Goal: Transaction & Acquisition: Purchase product/service

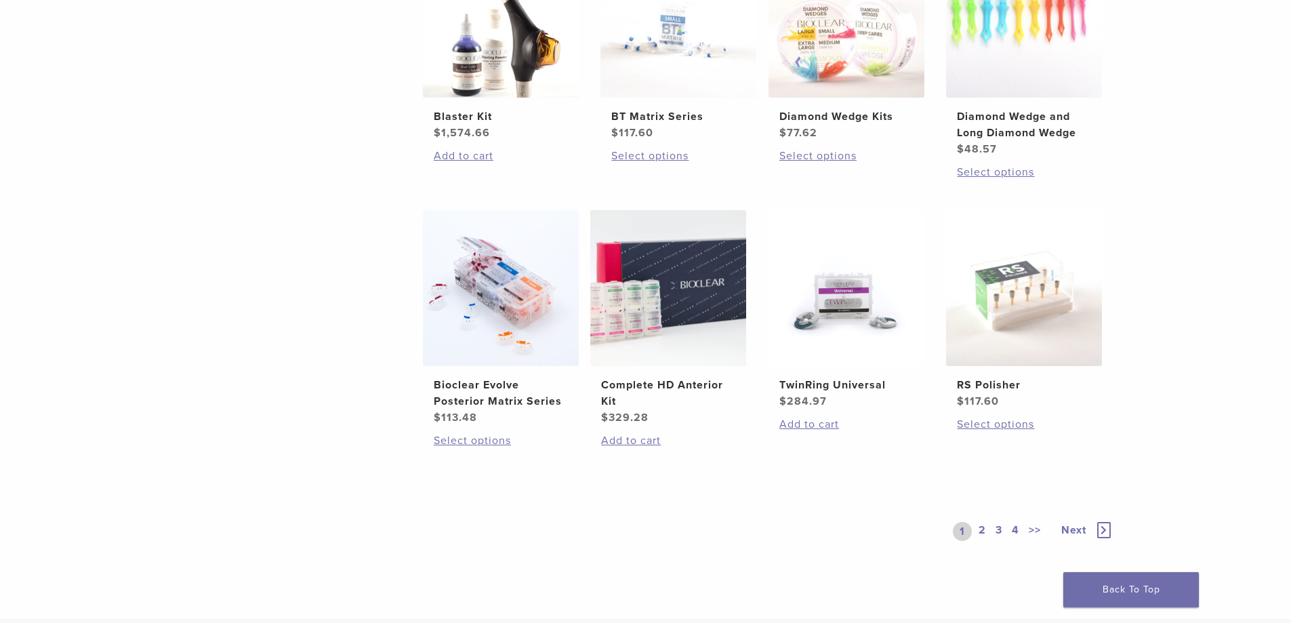
scroll to position [1017, 0]
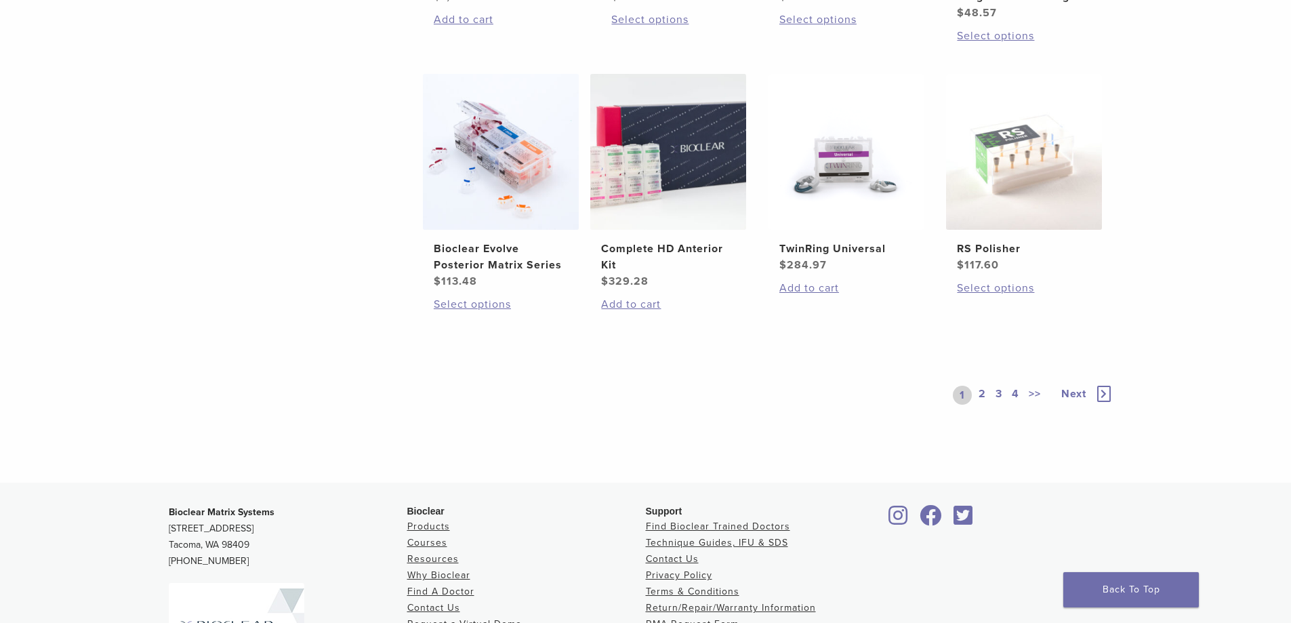
click at [979, 394] on link "2" at bounding box center [982, 395] width 13 height 19
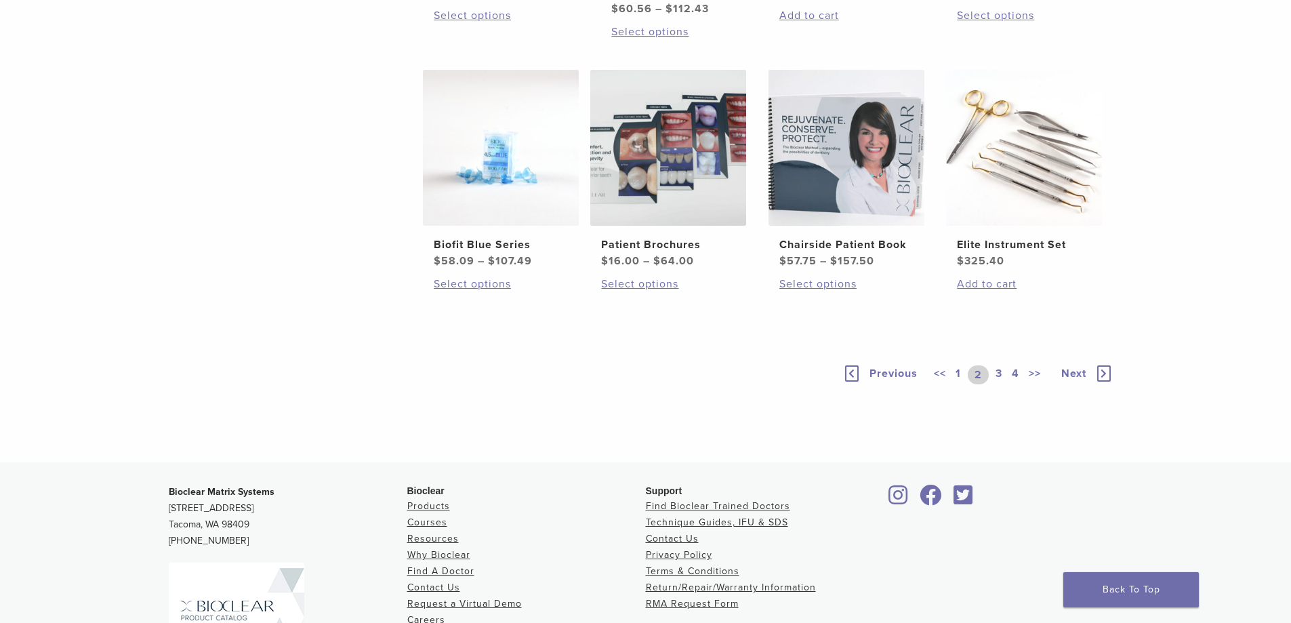
scroll to position [813, 0]
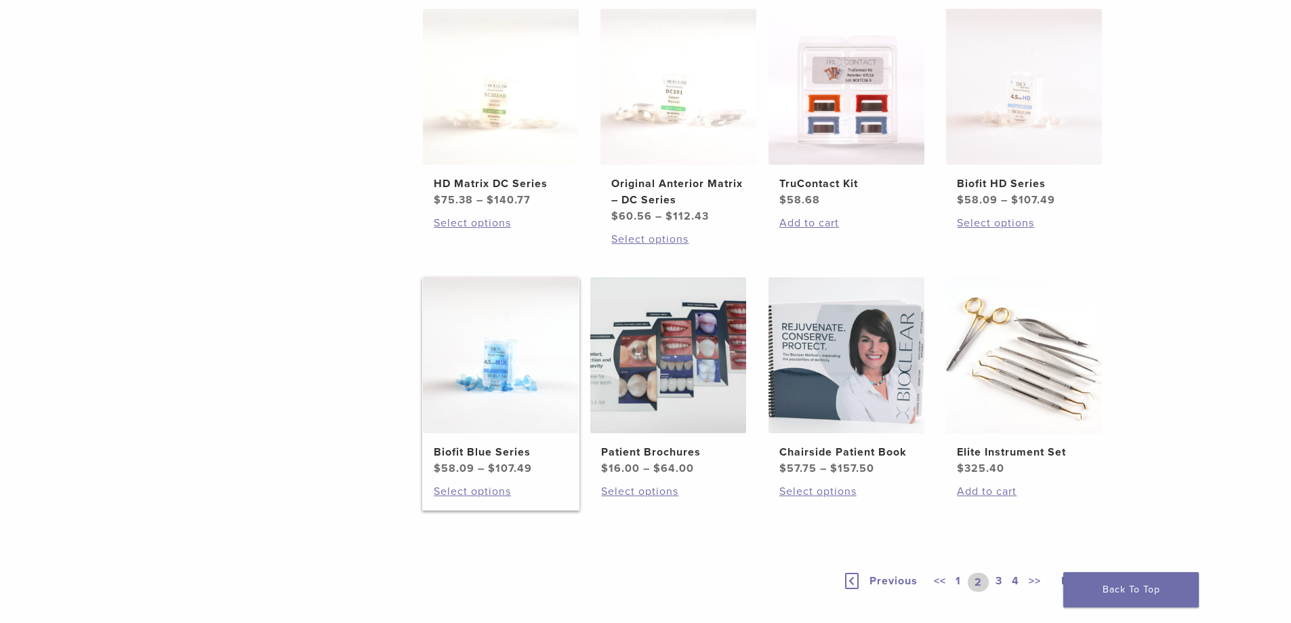
click at [506, 371] on img at bounding box center [501, 355] width 156 height 156
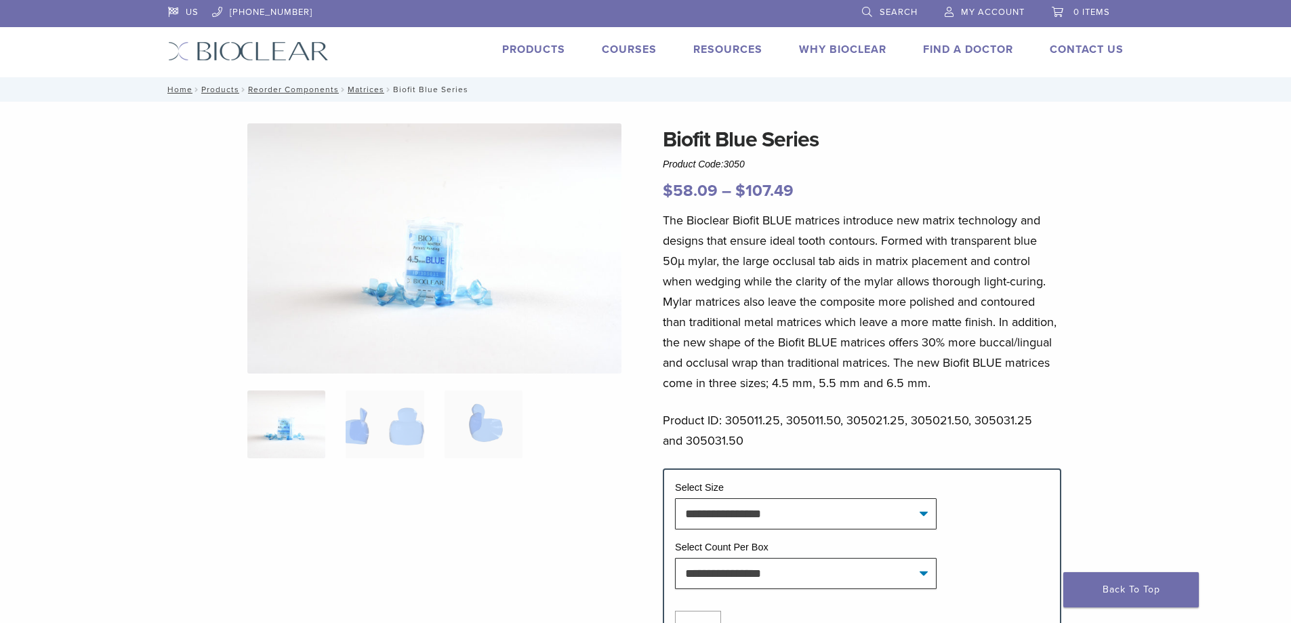
click at [448, 296] on img at bounding box center [434, 248] width 374 height 250
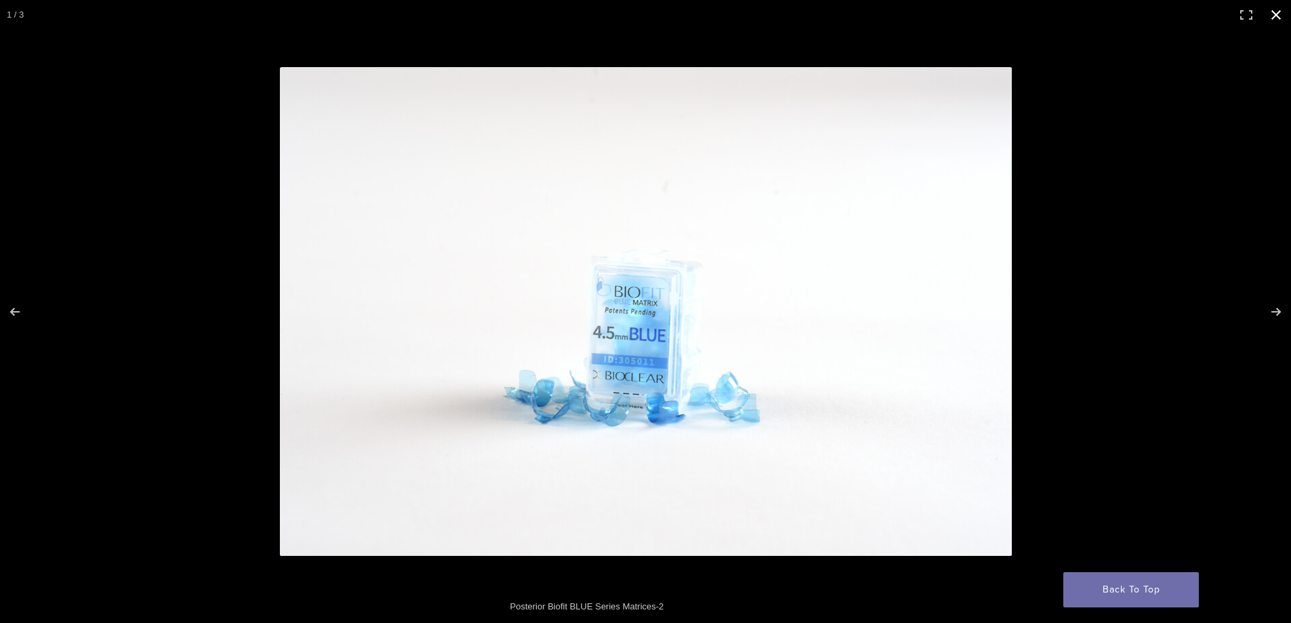
click at [1276, 9] on button "Close (Esc)" at bounding box center [1276, 15] width 30 height 30
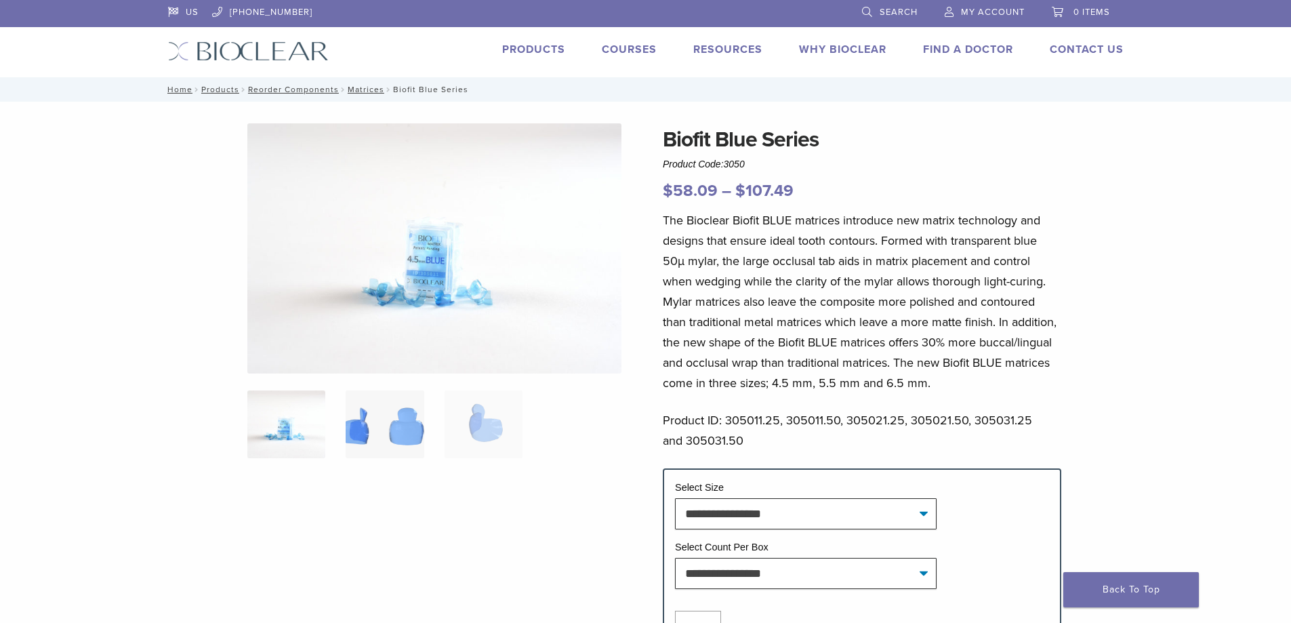
click at [418, 428] on img at bounding box center [385, 424] width 78 height 68
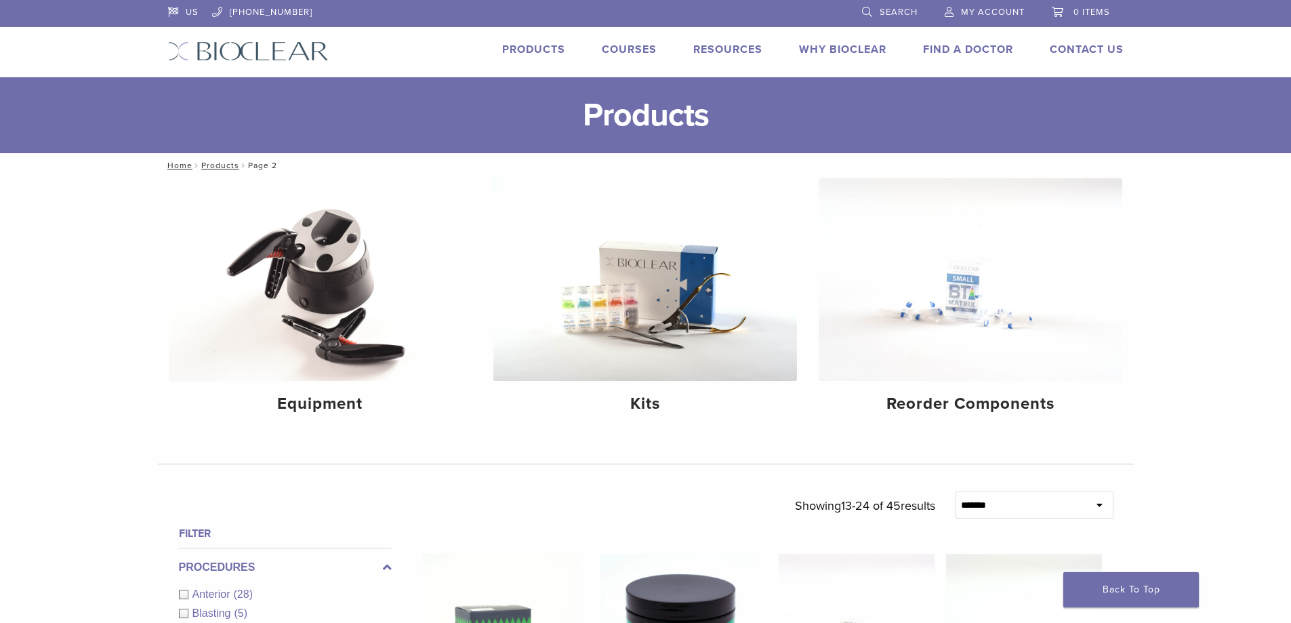
scroll to position [813, 0]
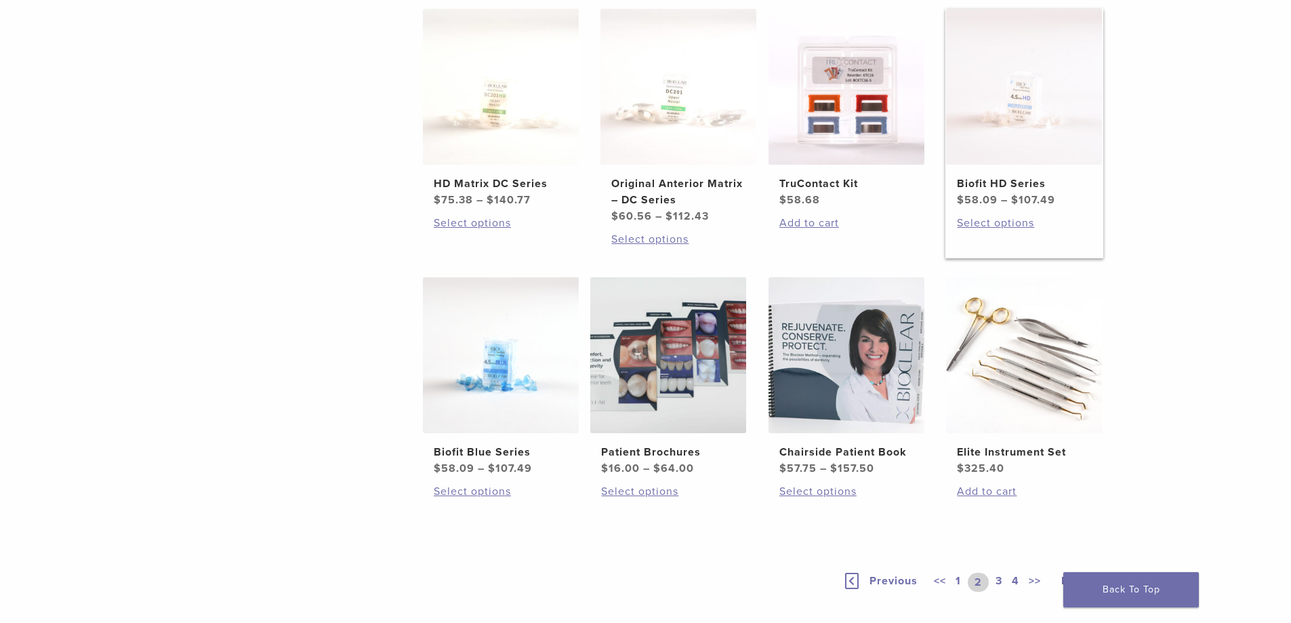
click at [1078, 102] on img at bounding box center [1024, 87] width 156 height 156
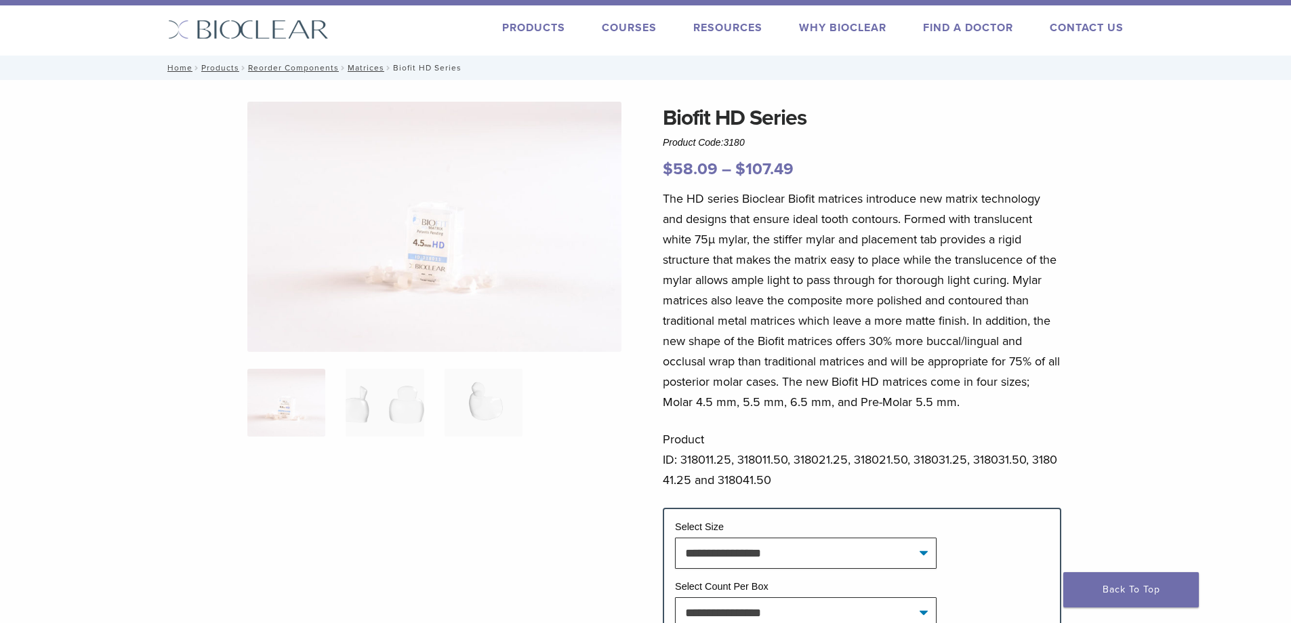
scroll to position [34, 0]
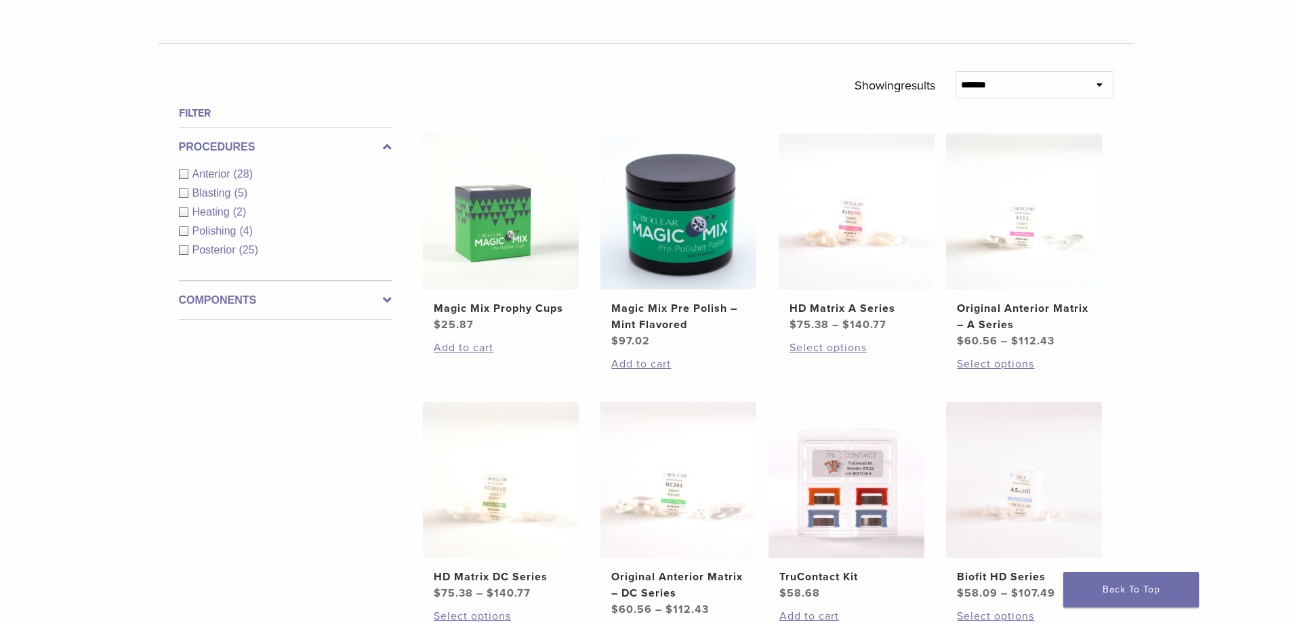
scroll to position [424, 0]
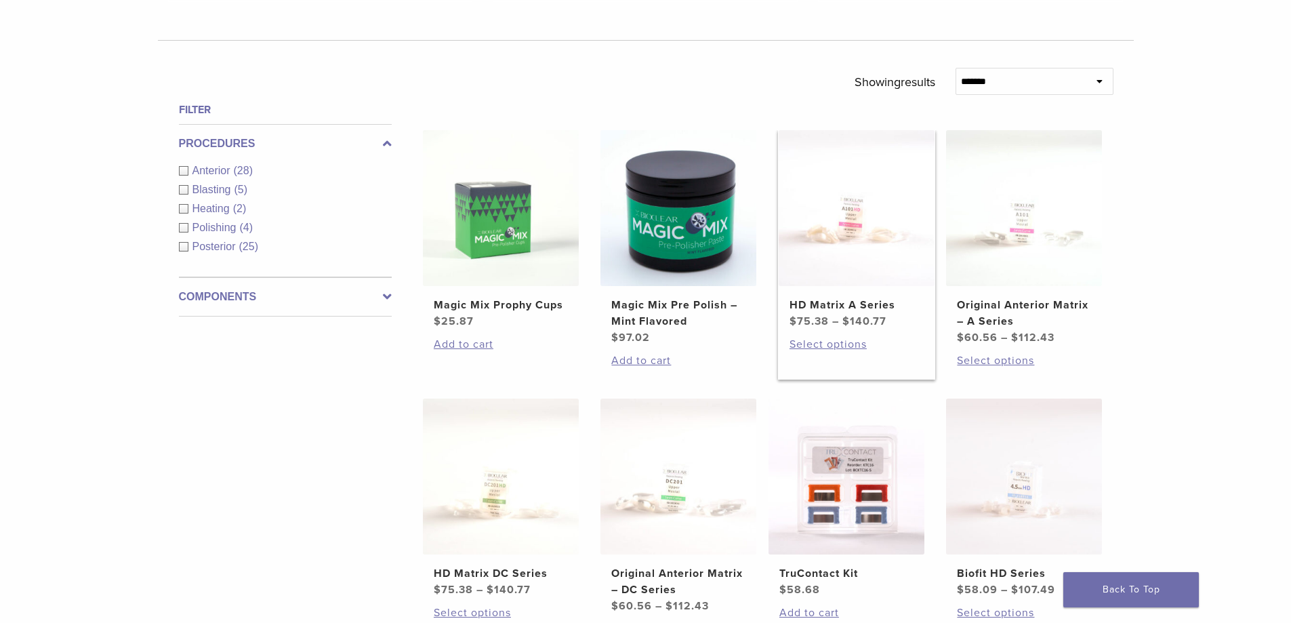
click at [878, 242] on img at bounding box center [857, 208] width 156 height 156
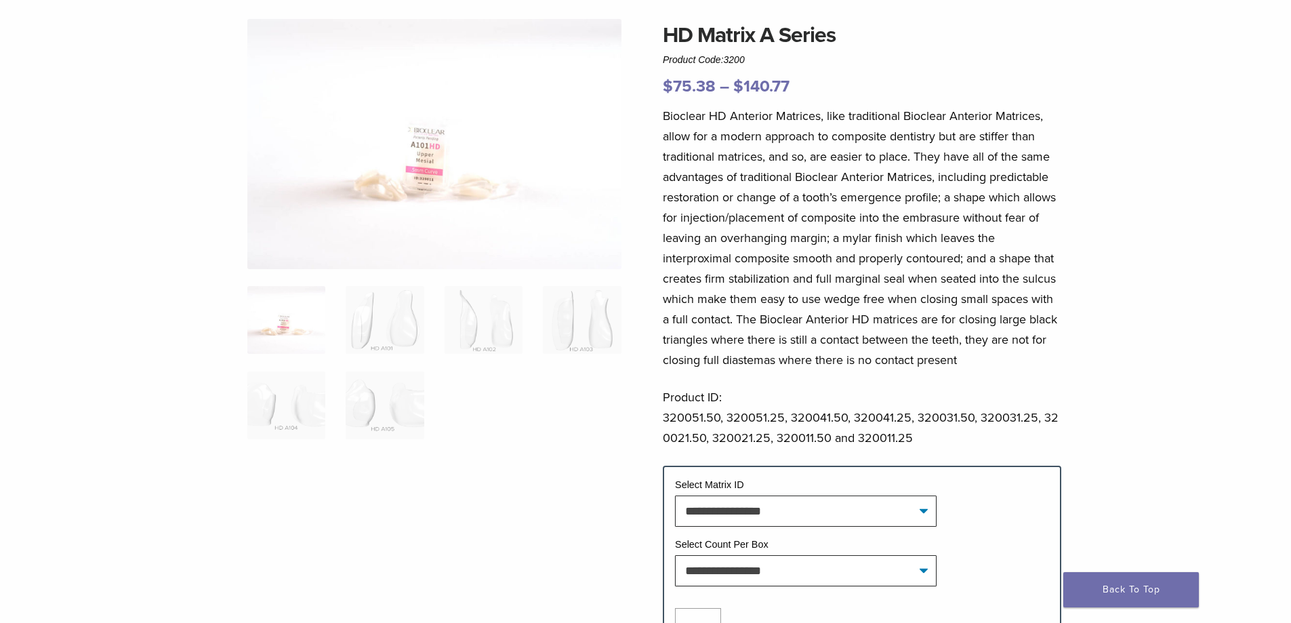
scroll to position [610, 0]
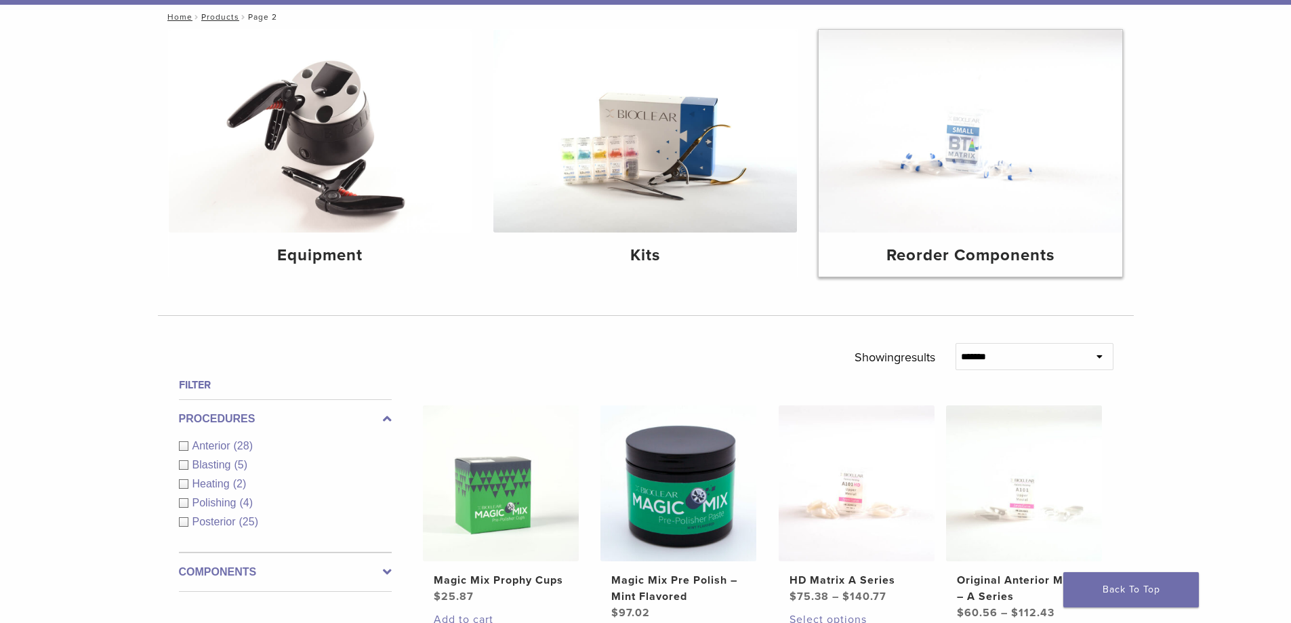
scroll to position [68, 0]
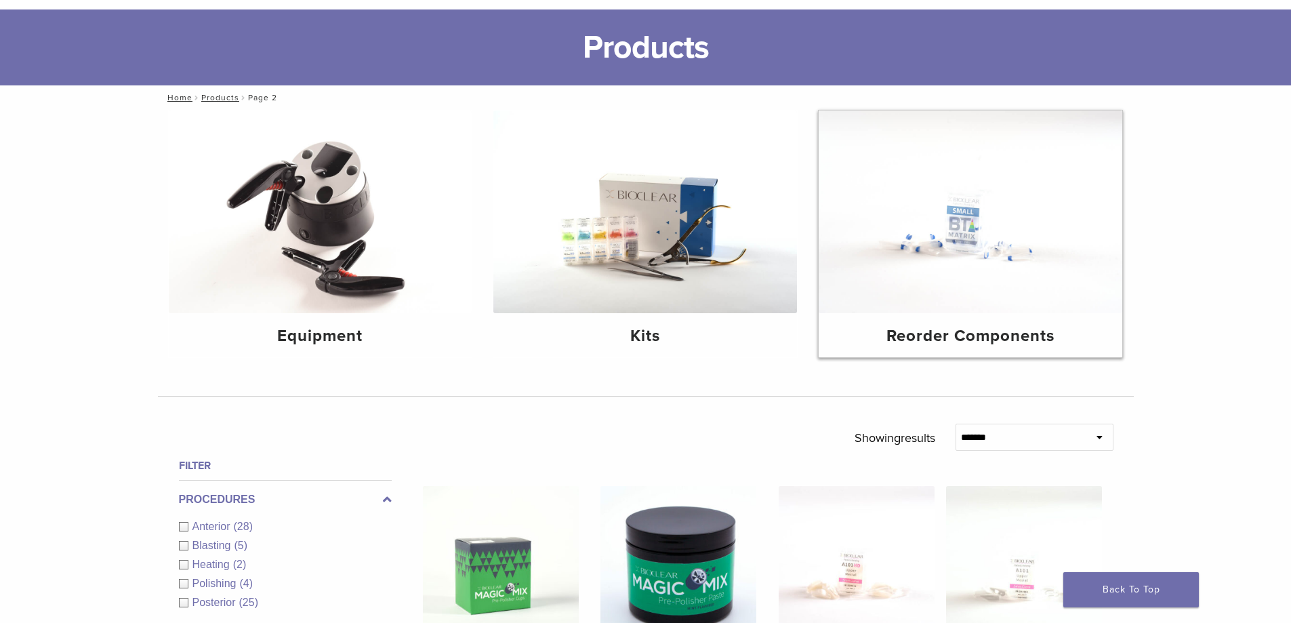
click at [954, 263] on img at bounding box center [971, 211] width 304 height 203
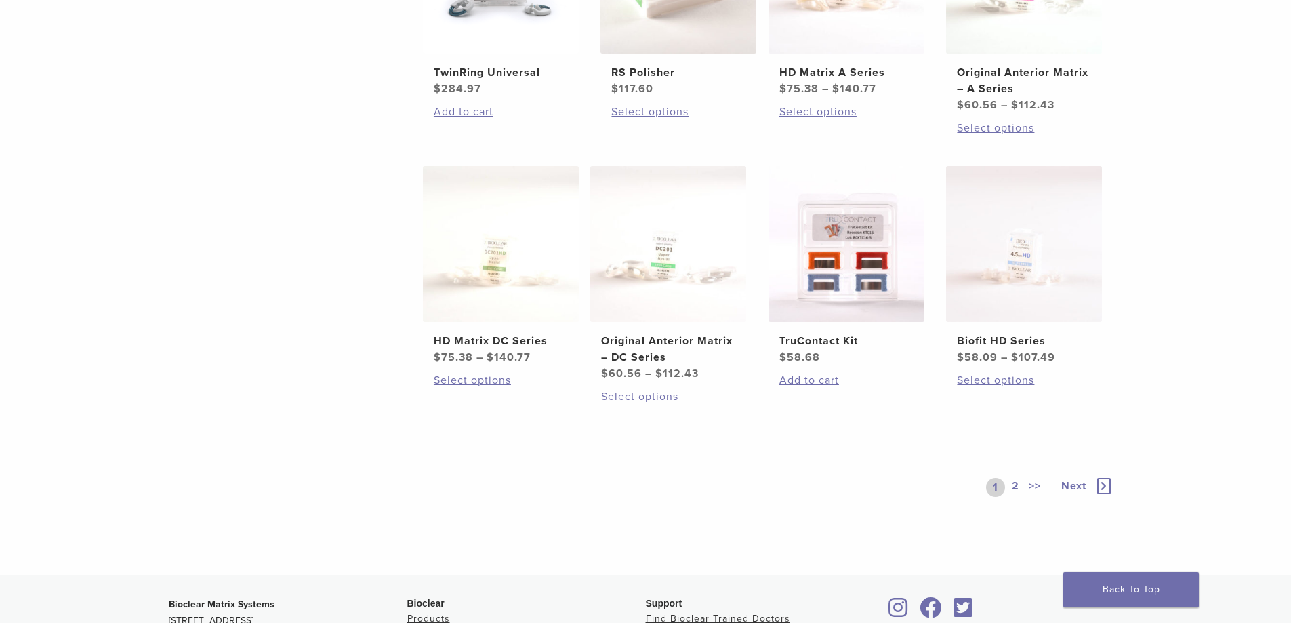
scroll to position [678, 0]
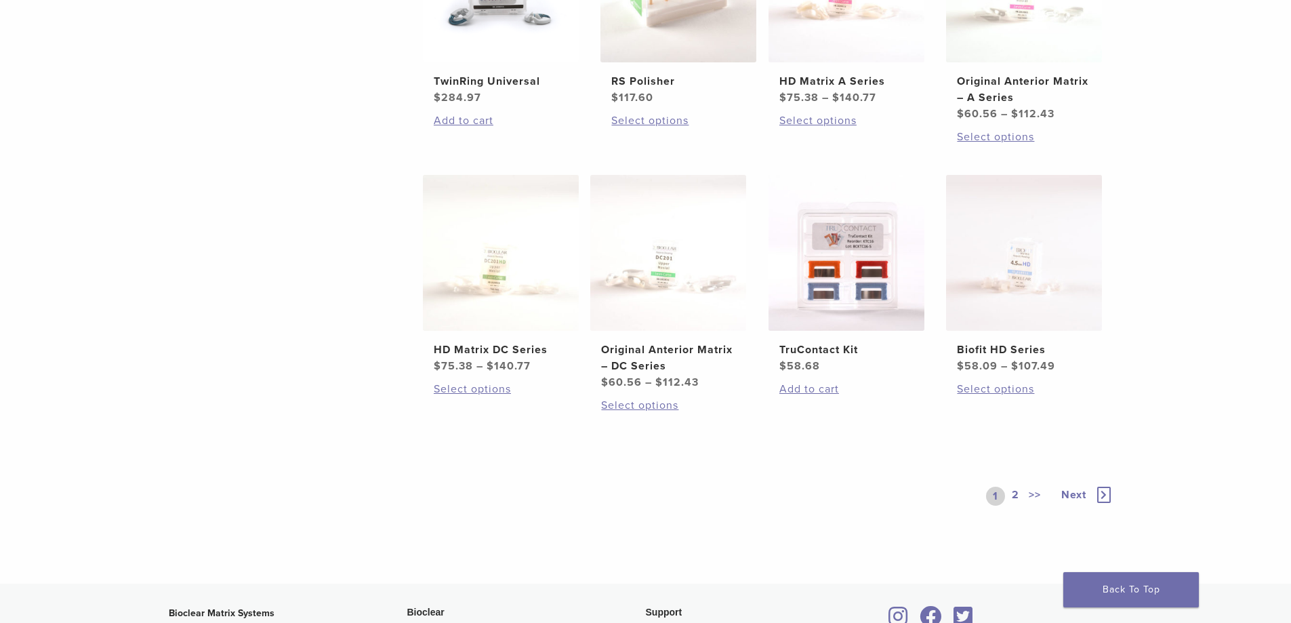
click at [1104, 495] on icon at bounding box center [1104, 495] width 14 height 16
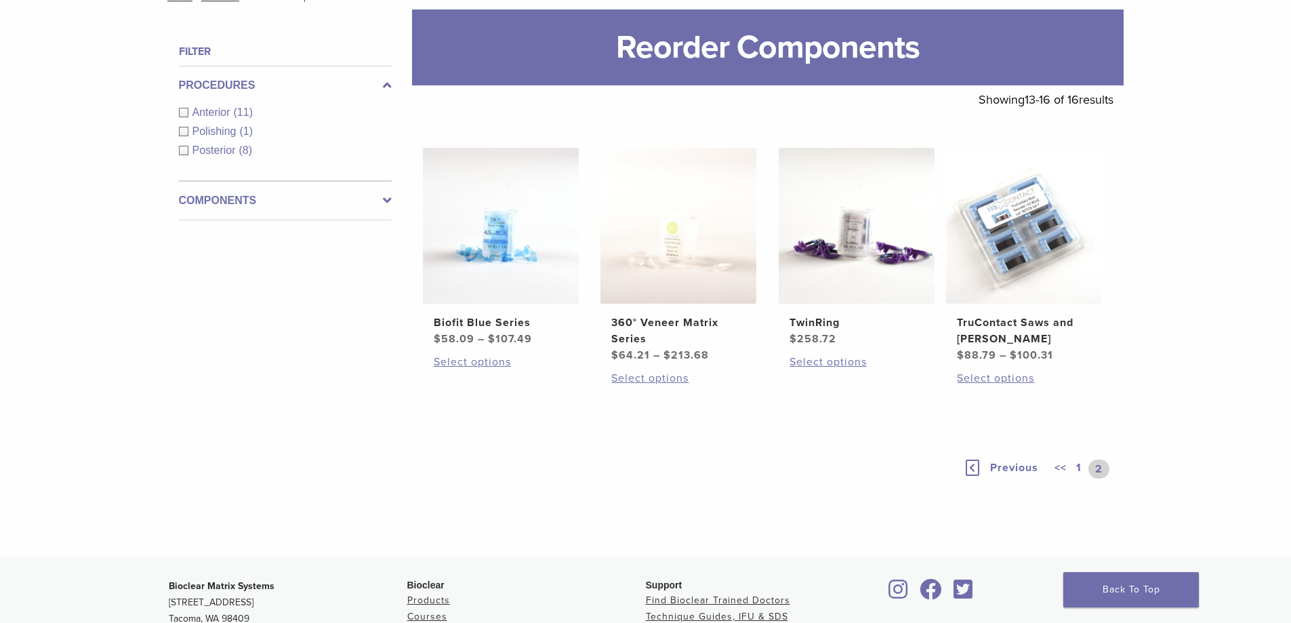
scroll to position [70, 0]
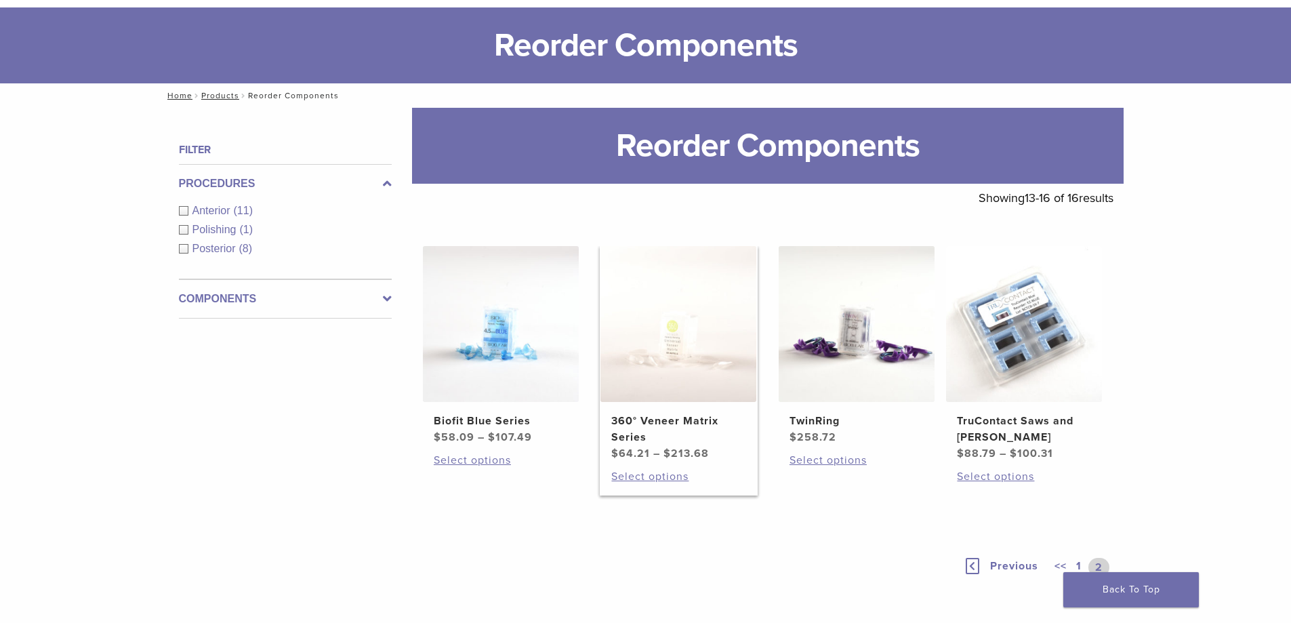
click at [683, 360] on img at bounding box center [679, 324] width 156 height 156
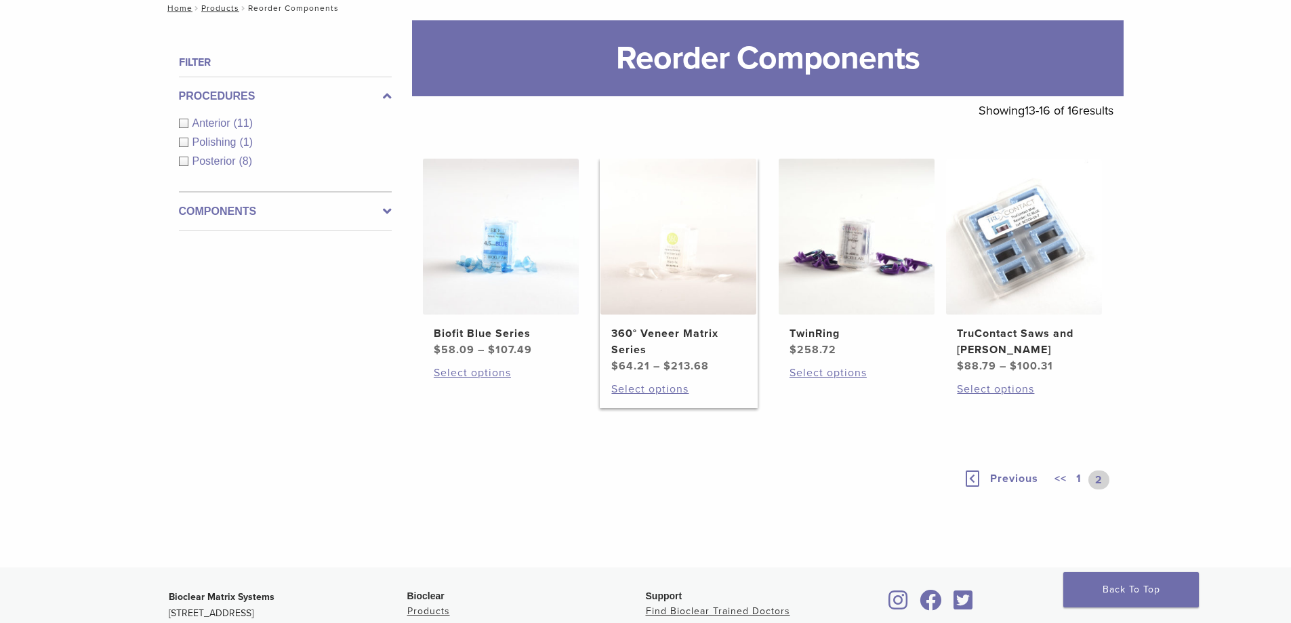
scroll to position [171, 0]
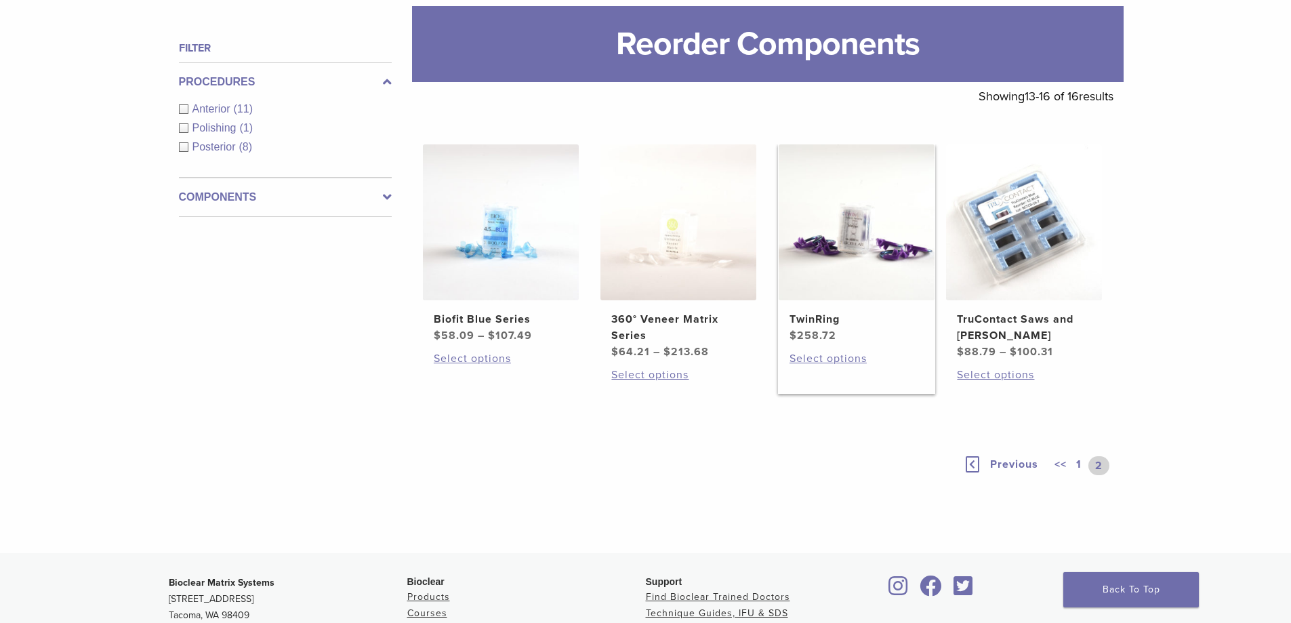
click at [821, 245] on img at bounding box center [857, 222] width 156 height 156
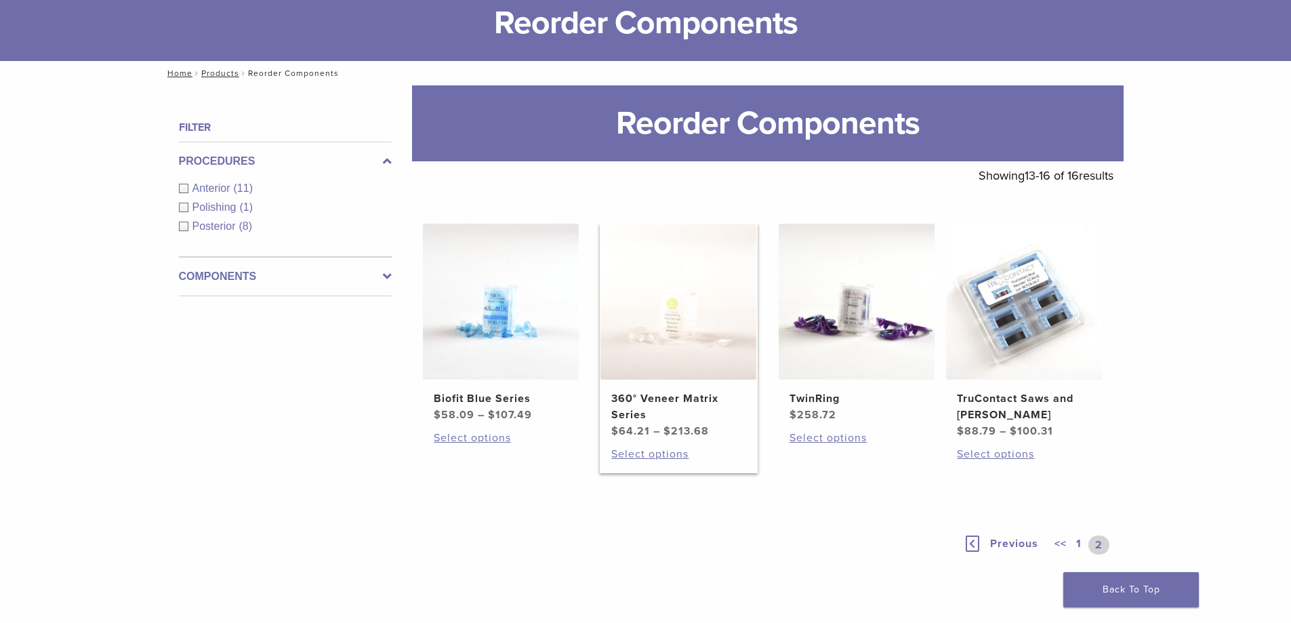
scroll to position [0, 0]
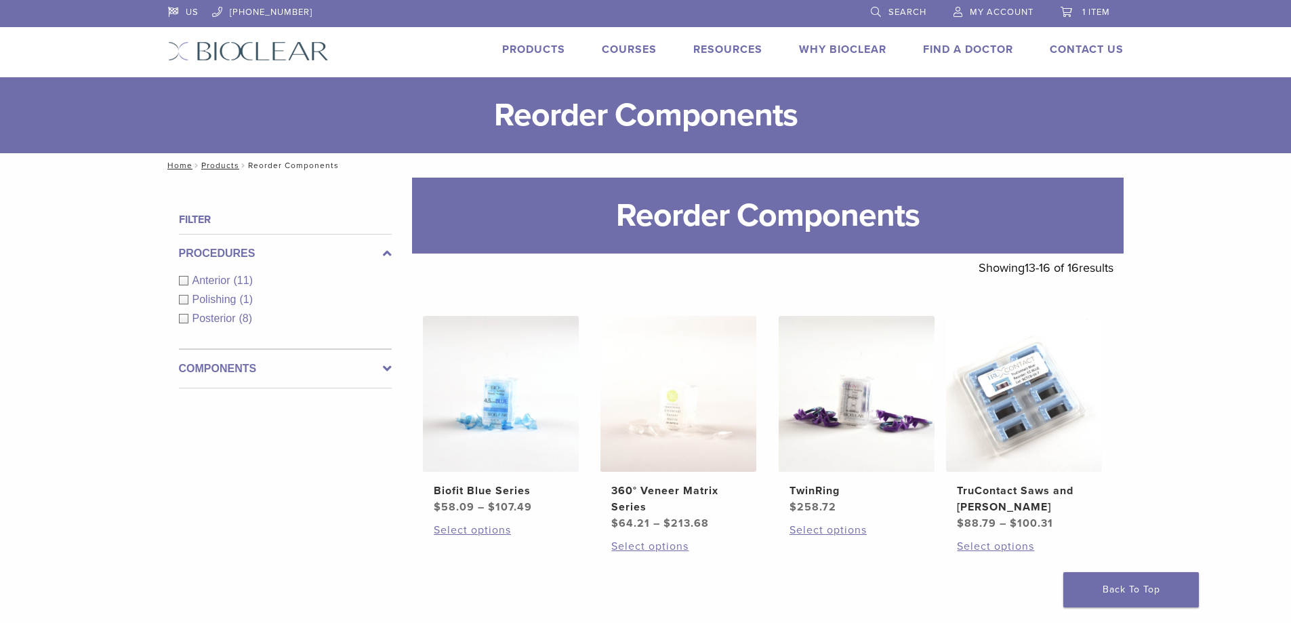
click at [552, 53] on link "Products" at bounding box center [533, 50] width 63 height 14
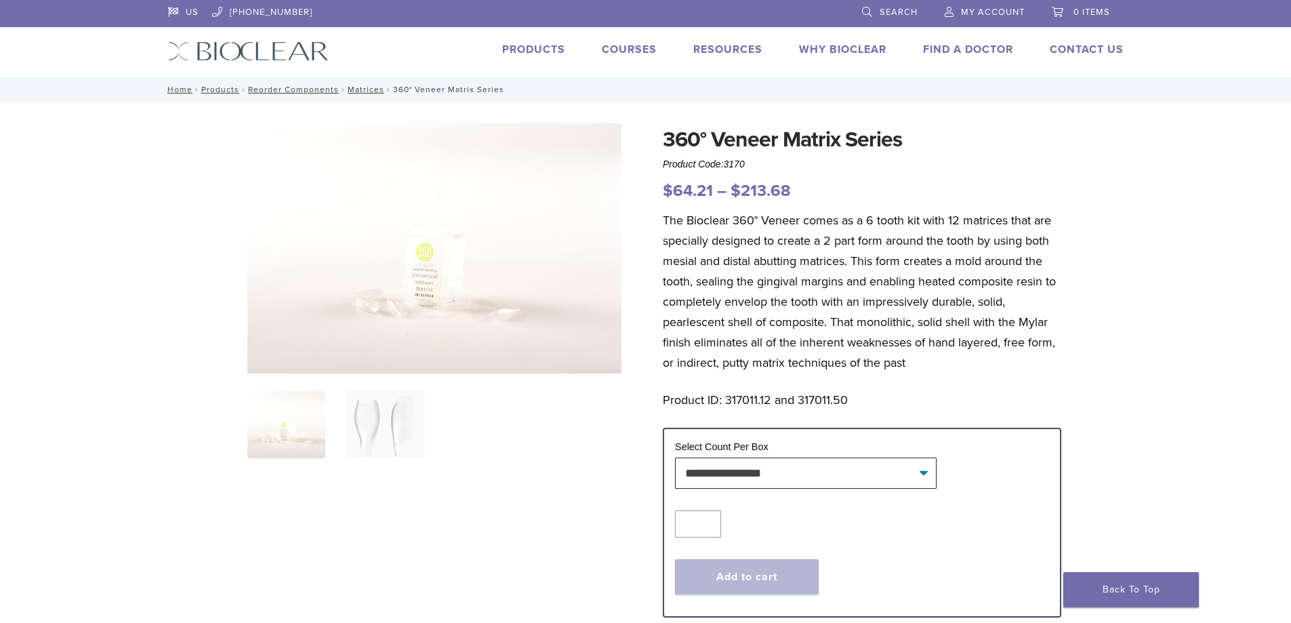
click at [412, 311] on img at bounding box center [434, 248] width 374 height 250
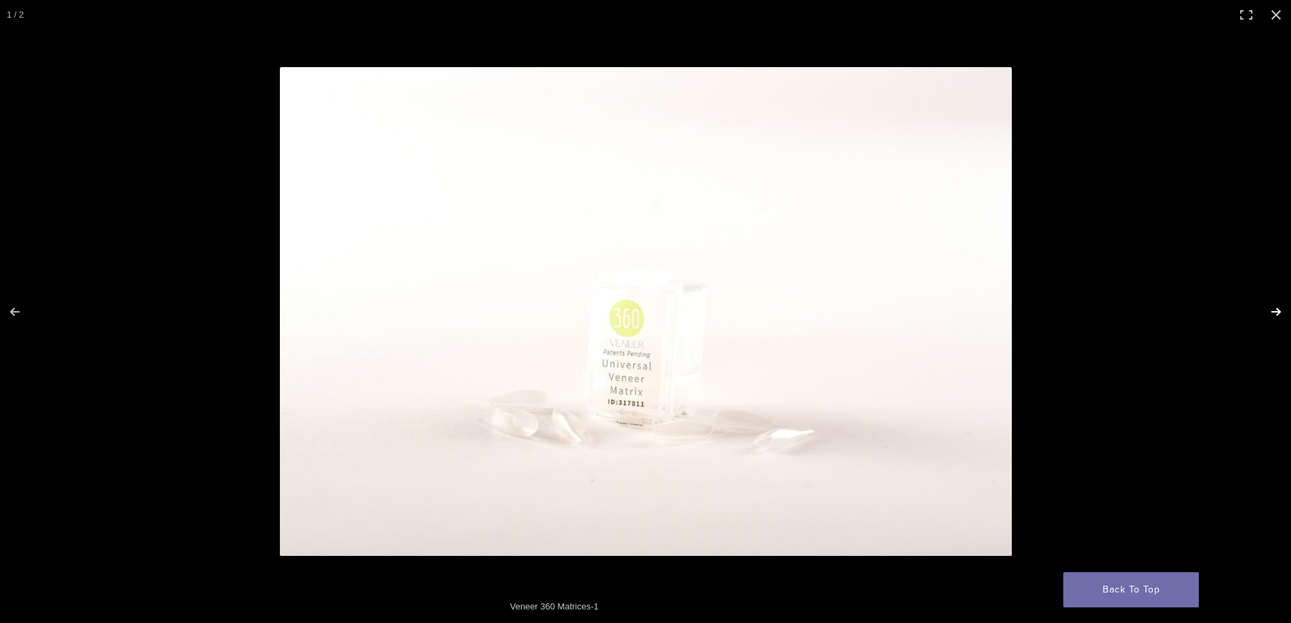
click at [1246, 309] on button "Next (arrow right)" at bounding box center [1267, 312] width 47 height 68
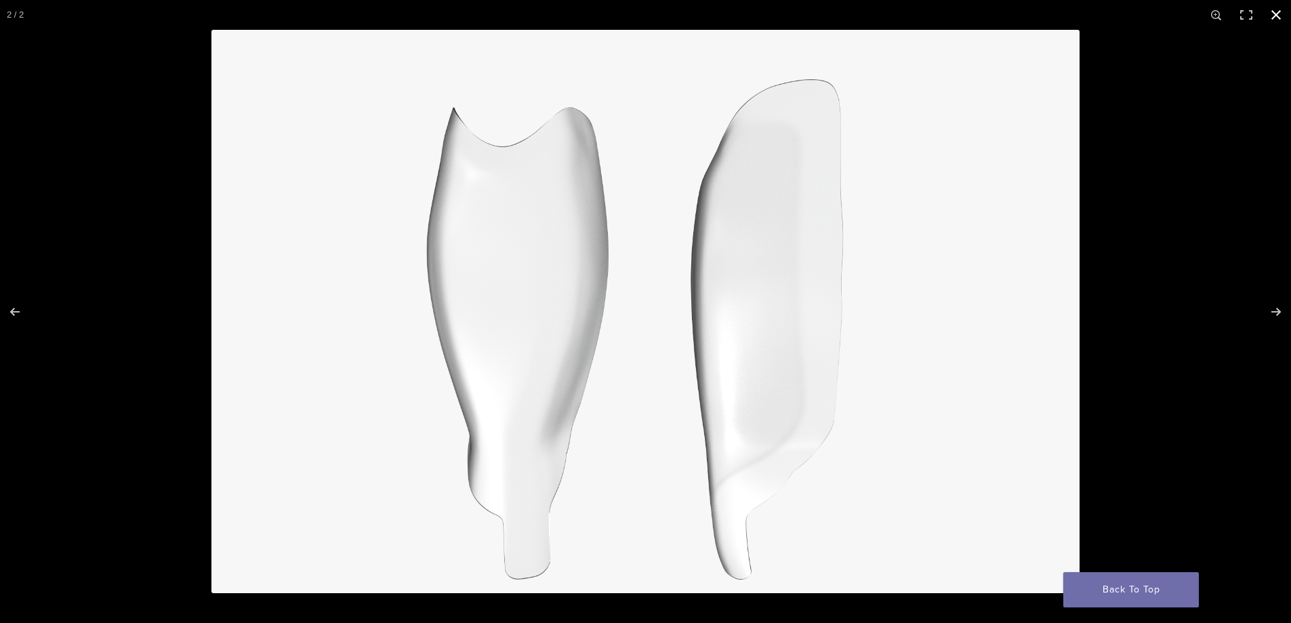
click at [1279, 15] on button "Close (Esc)" at bounding box center [1276, 15] width 30 height 30
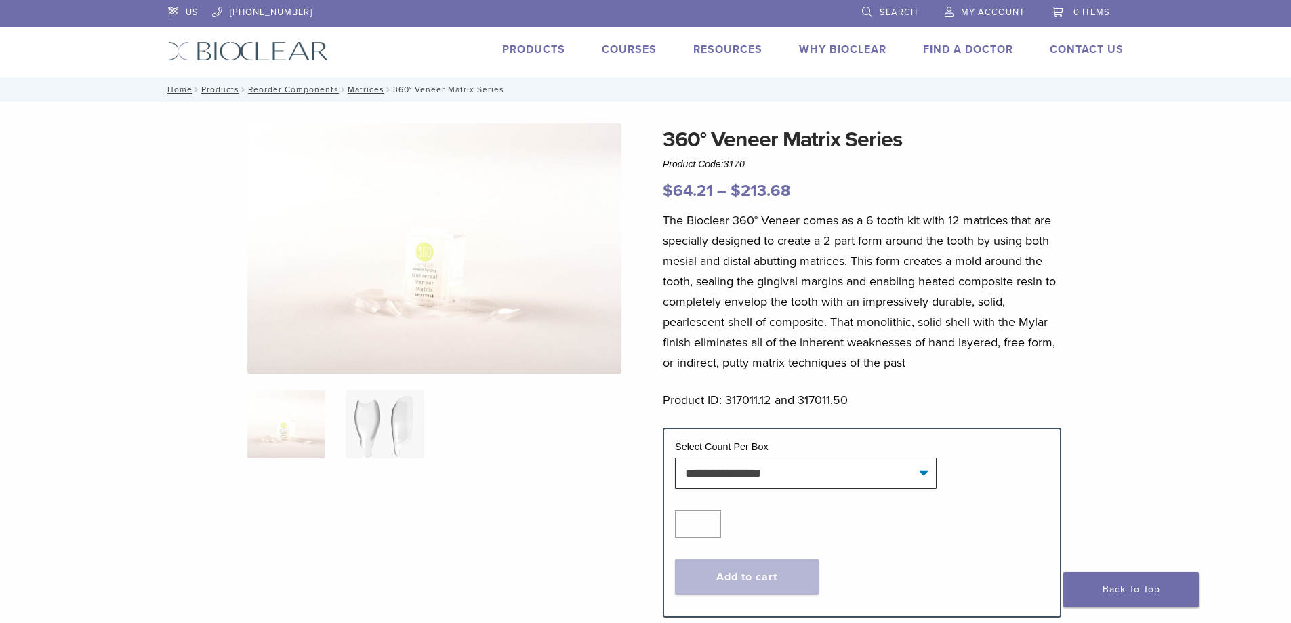
click at [377, 430] on img at bounding box center [385, 424] width 78 height 68
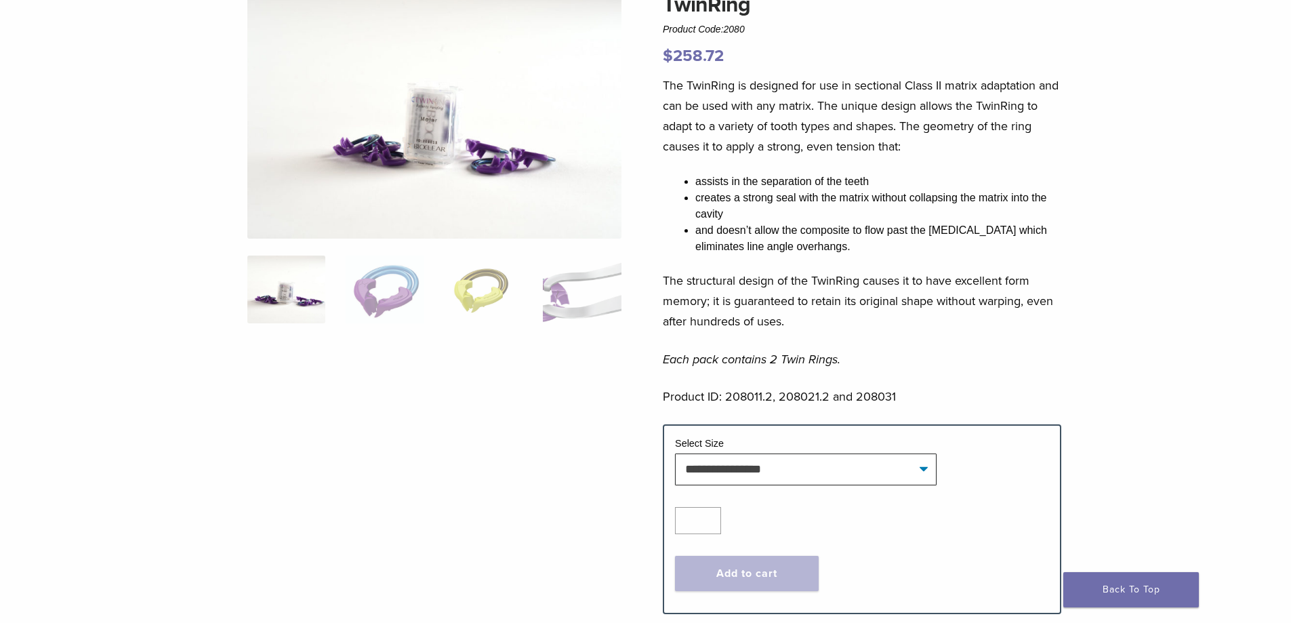
scroll to position [136, 0]
click at [803, 479] on select "**********" at bounding box center [806, 468] width 262 height 31
click at [675, 453] on select "**********" at bounding box center [806, 468] width 262 height 31
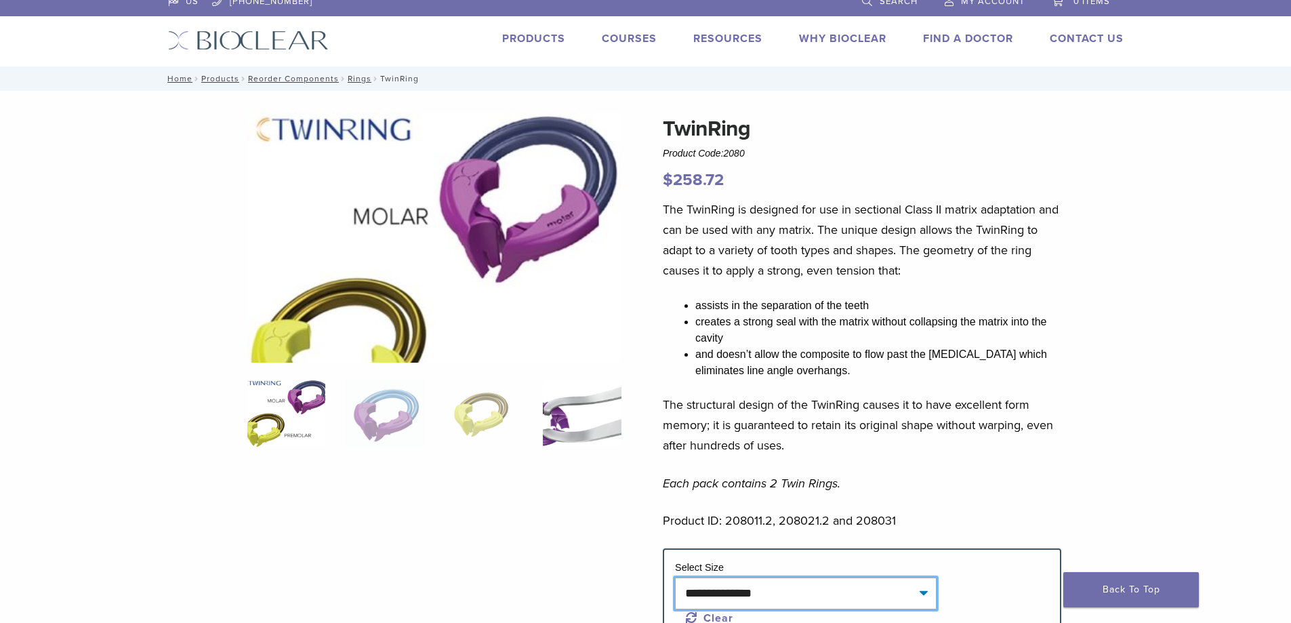
scroll to position [0, 0]
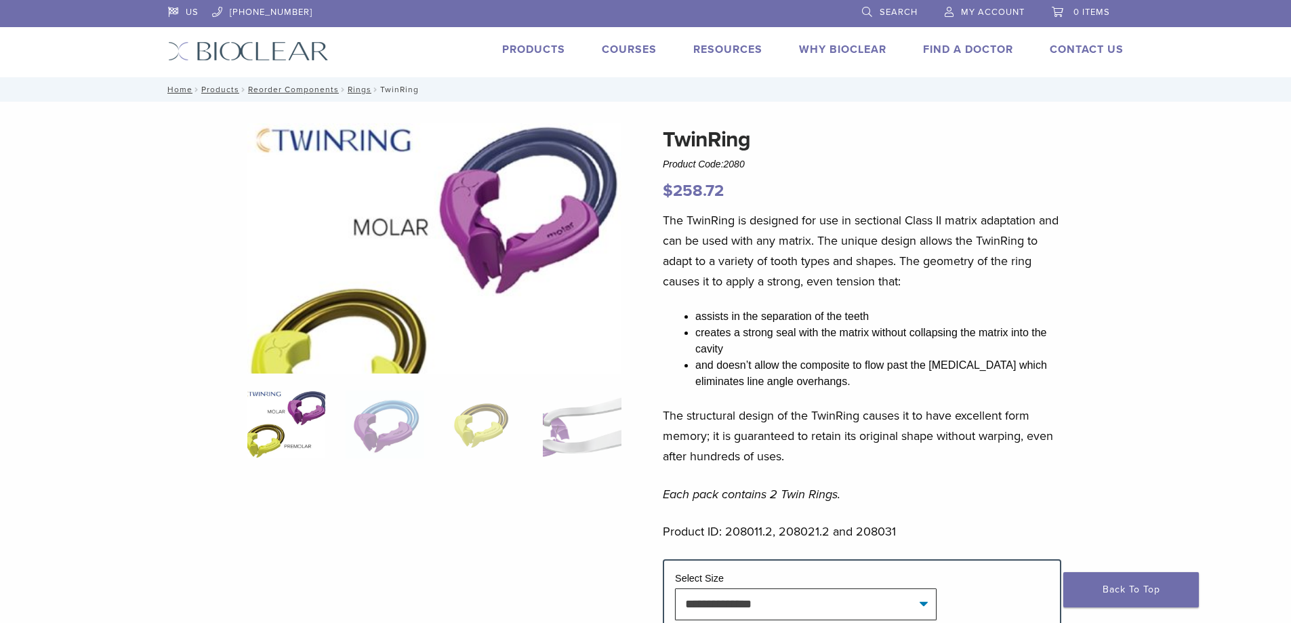
click at [319, 403] on img at bounding box center [286, 424] width 78 height 68
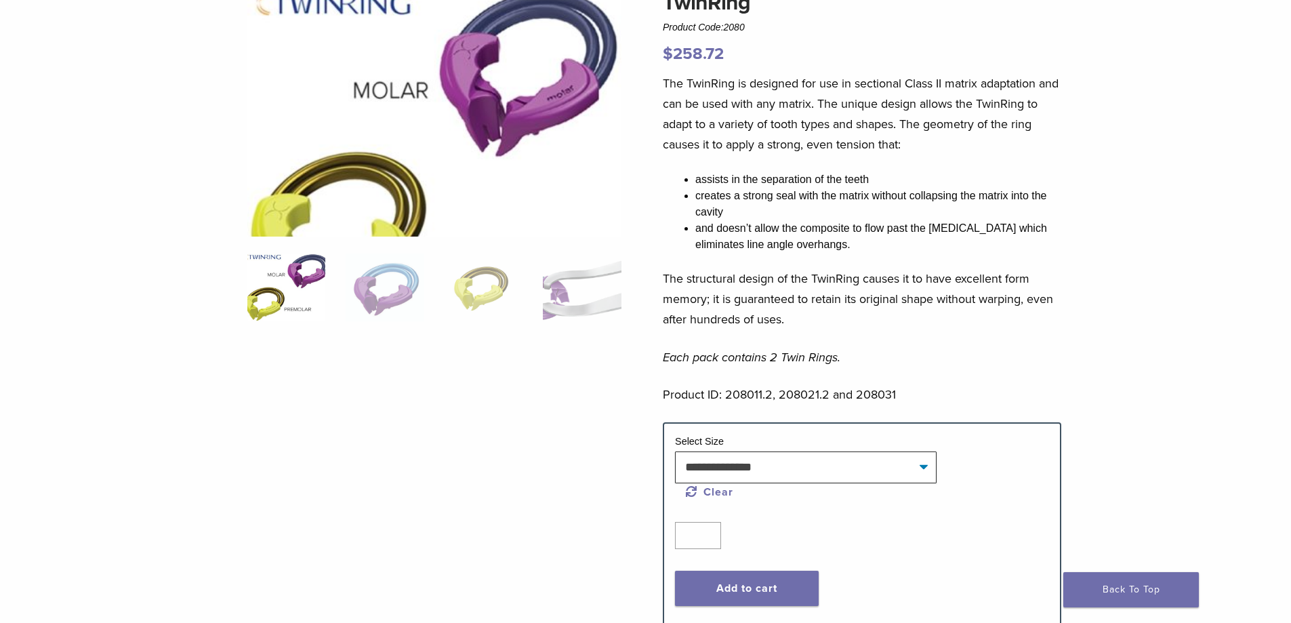
scroll to position [153, 0]
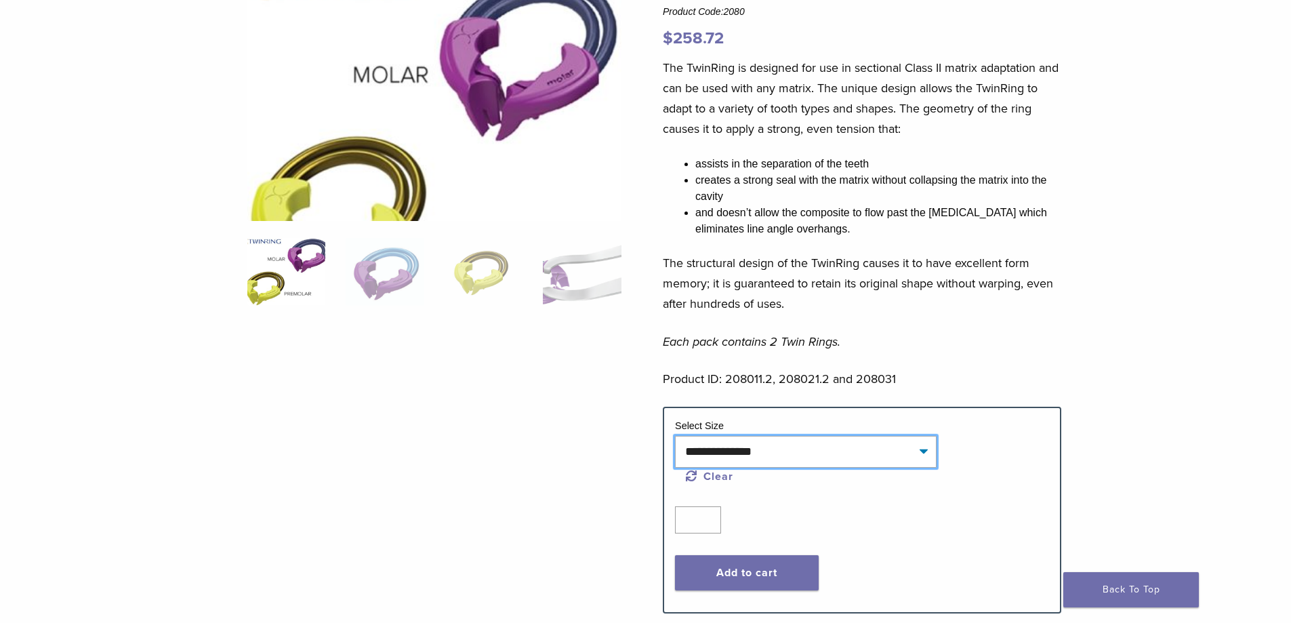
click at [760, 439] on select "**********" at bounding box center [806, 451] width 262 height 31
click at [675, 436] on select "**********" at bounding box center [806, 451] width 262 height 31
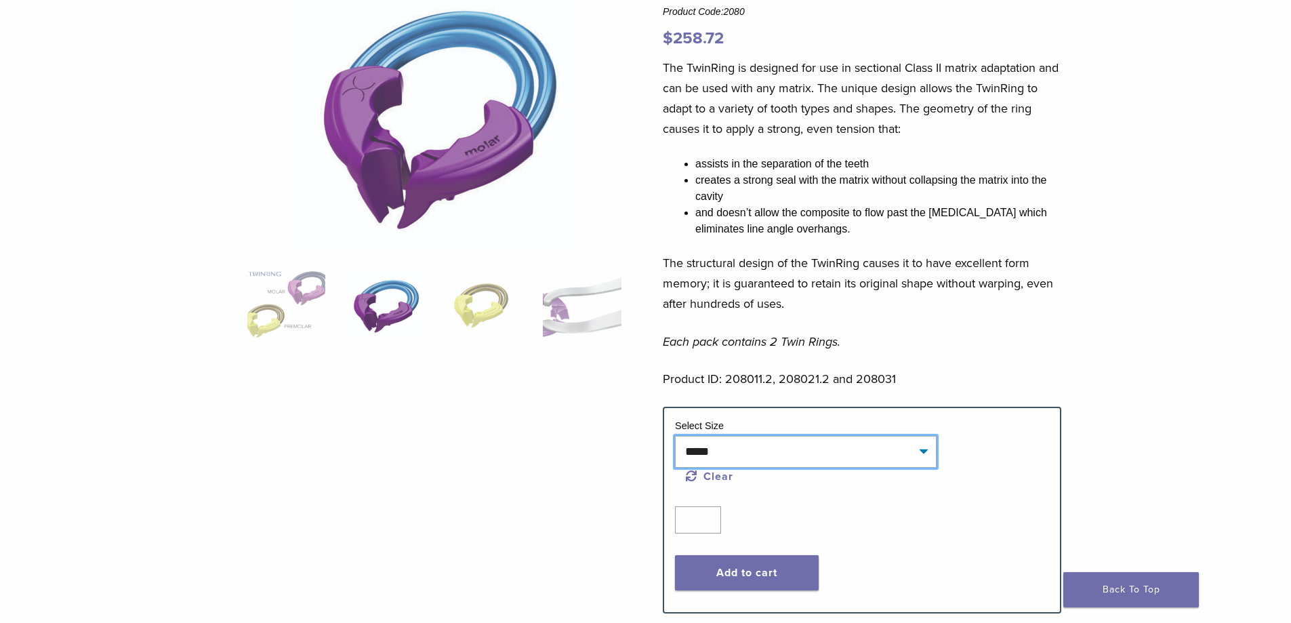
click at [743, 446] on select "**********" at bounding box center [806, 451] width 262 height 31
click at [675, 436] on select "**********" at bounding box center [806, 451] width 262 height 31
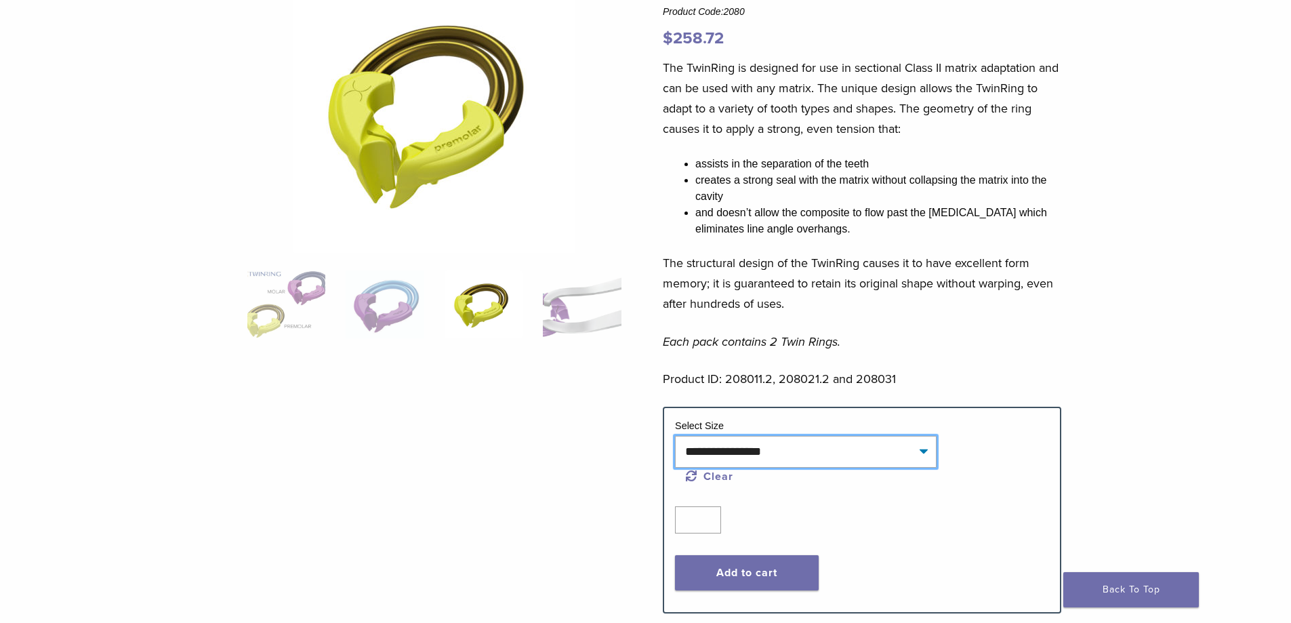
click at [746, 449] on select "**********" at bounding box center [806, 451] width 262 height 31
click at [675, 436] on select "**********" at bounding box center [806, 451] width 262 height 31
select select "**********"
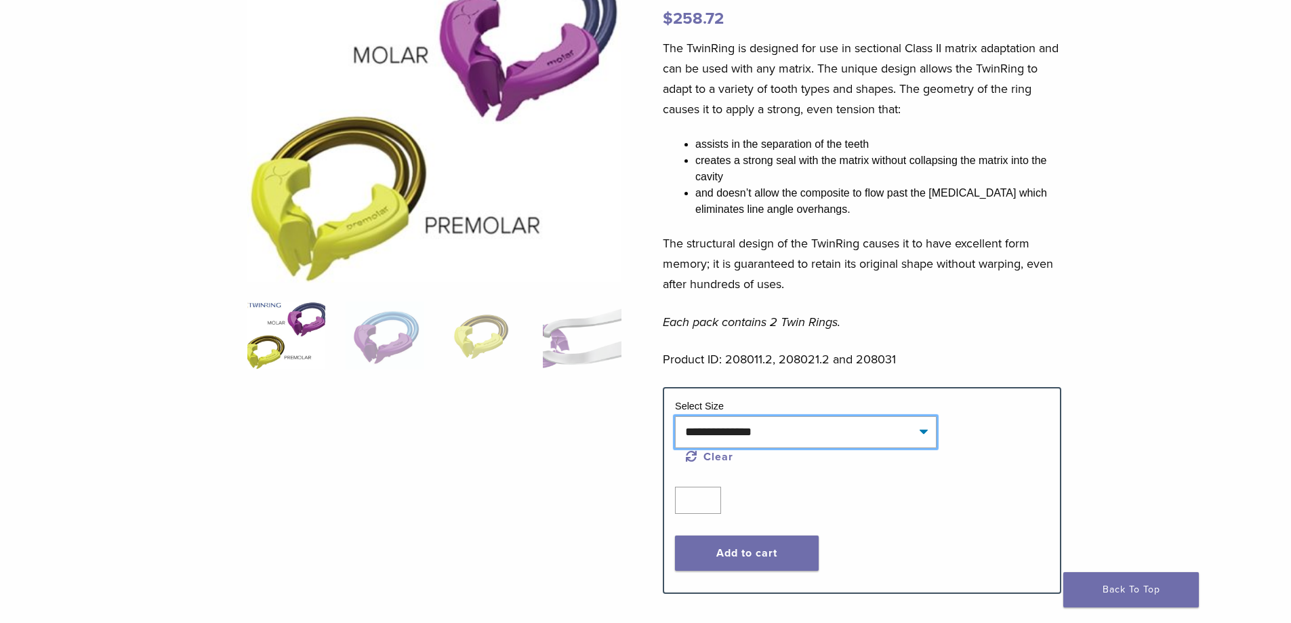
scroll to position [424, 0]
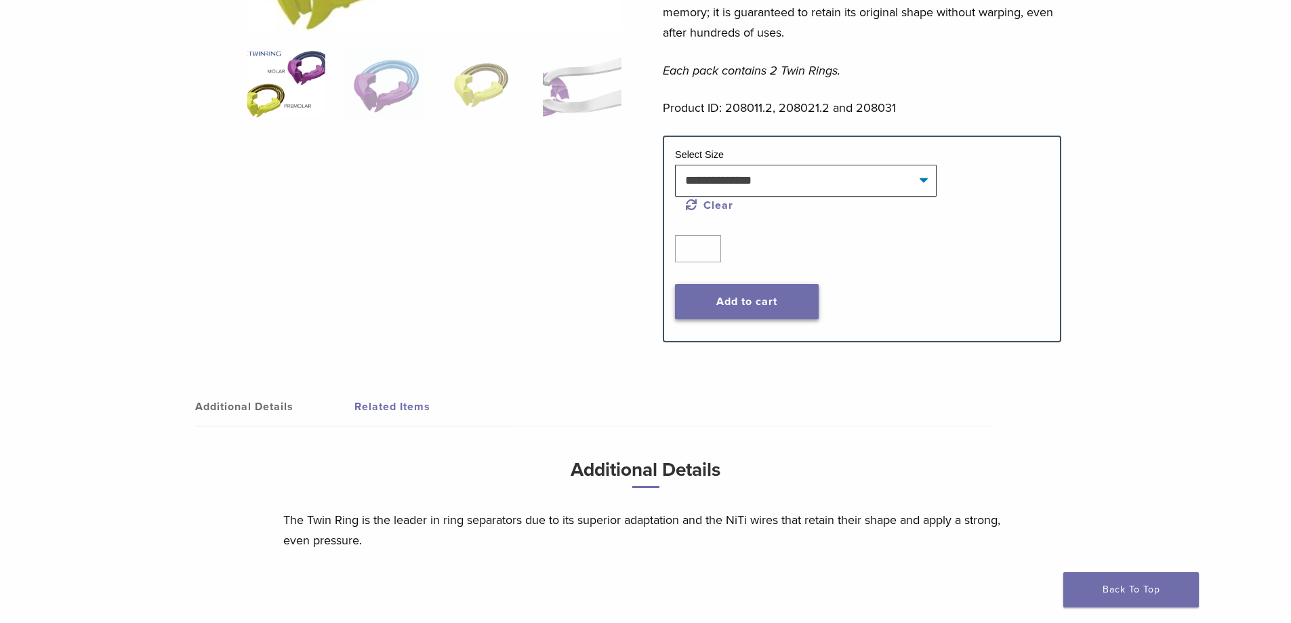
click at [714, 299] on button "Add to cart" at bounding box center [747, 301] width 144 height 35
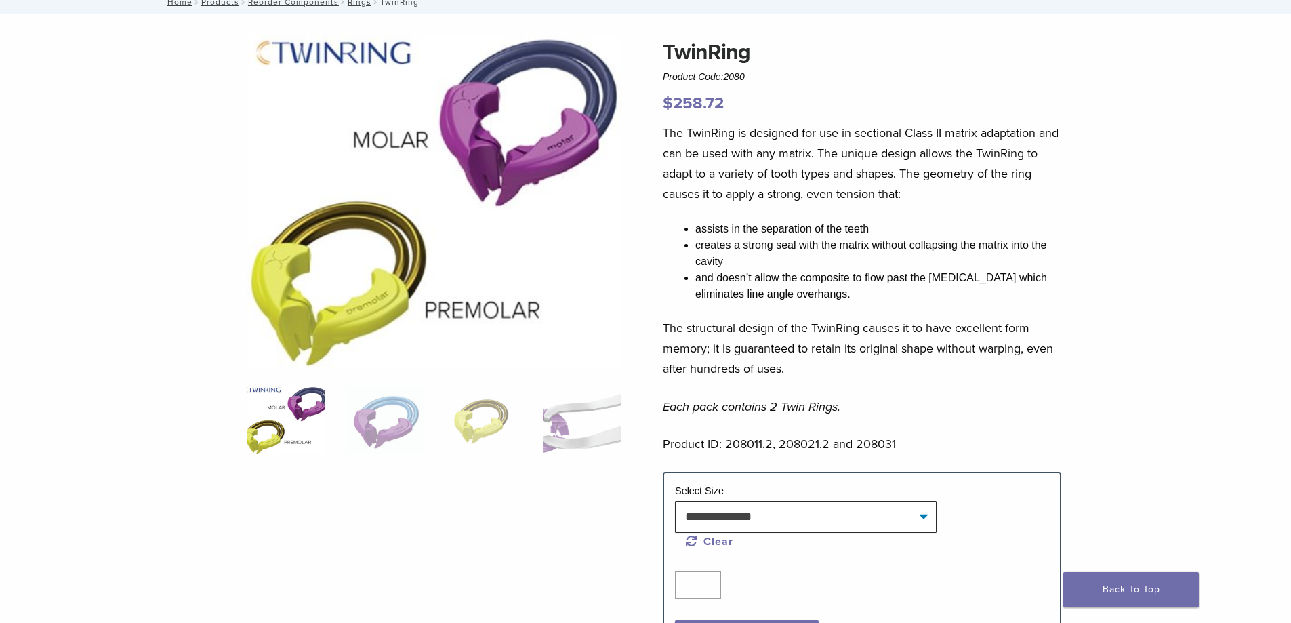
scroll to position [0, 0]
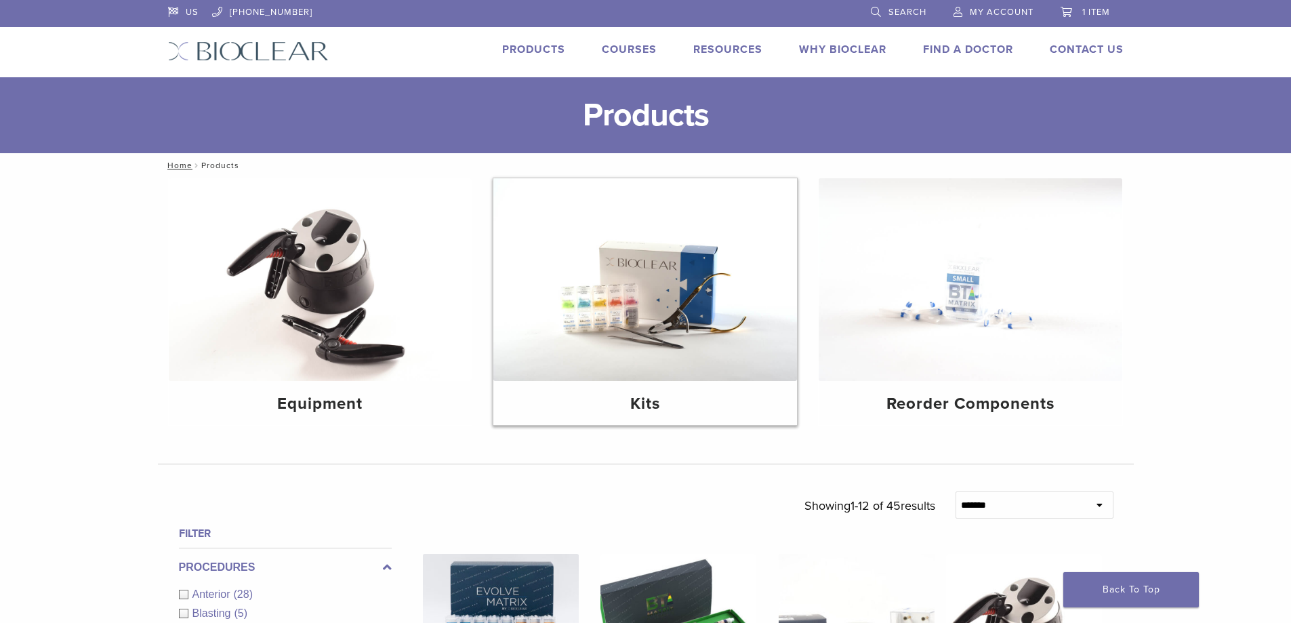
click at [729, 283] on img at bounding box center [645, 279] width 304 height 203
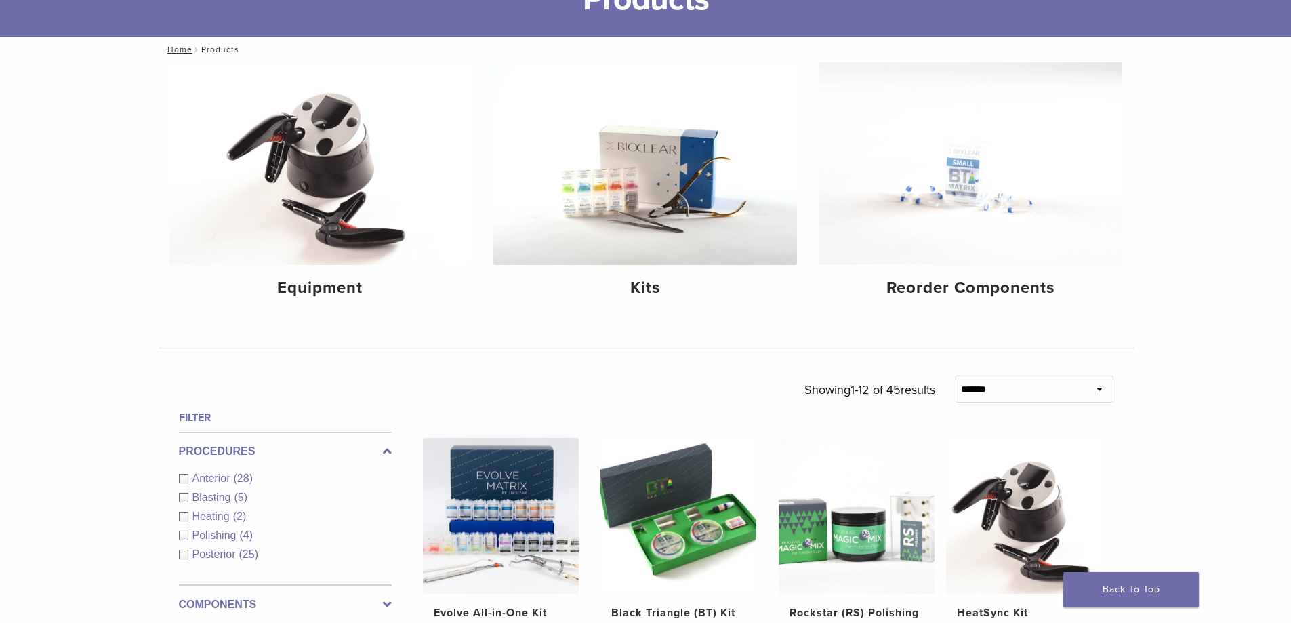
scroll to position [322, 0]
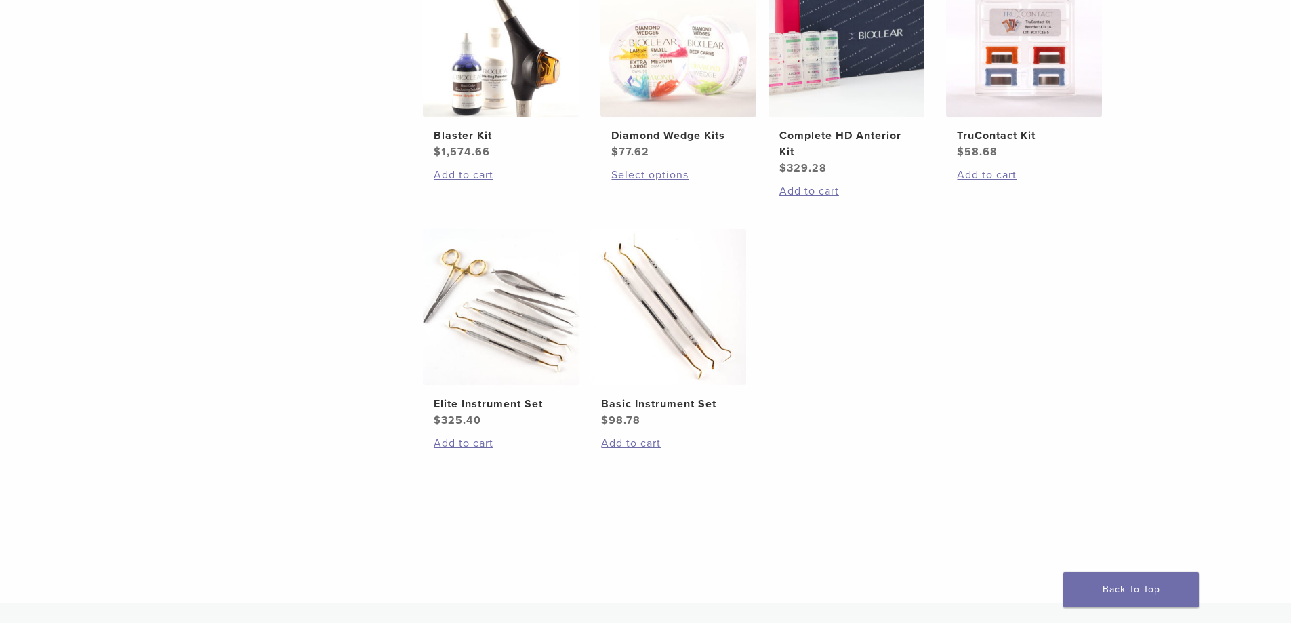
scroll to position [627, 0]
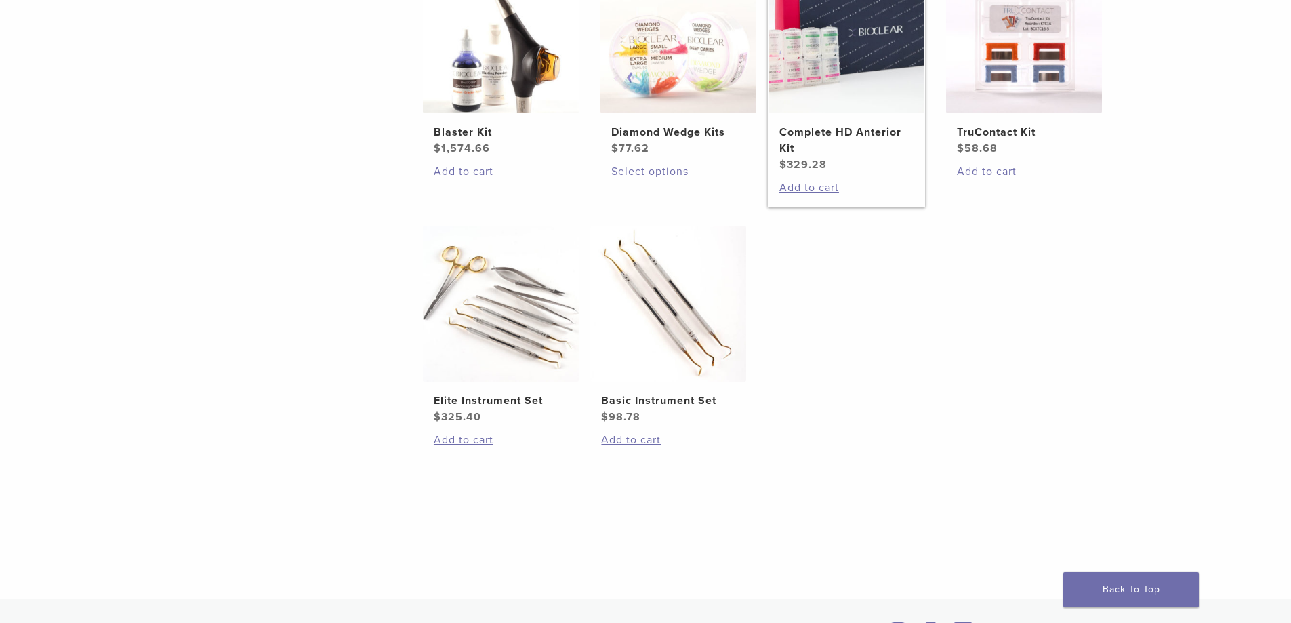
click at [849, 35] on img at bounding box center [847, 35] width 156 height 156
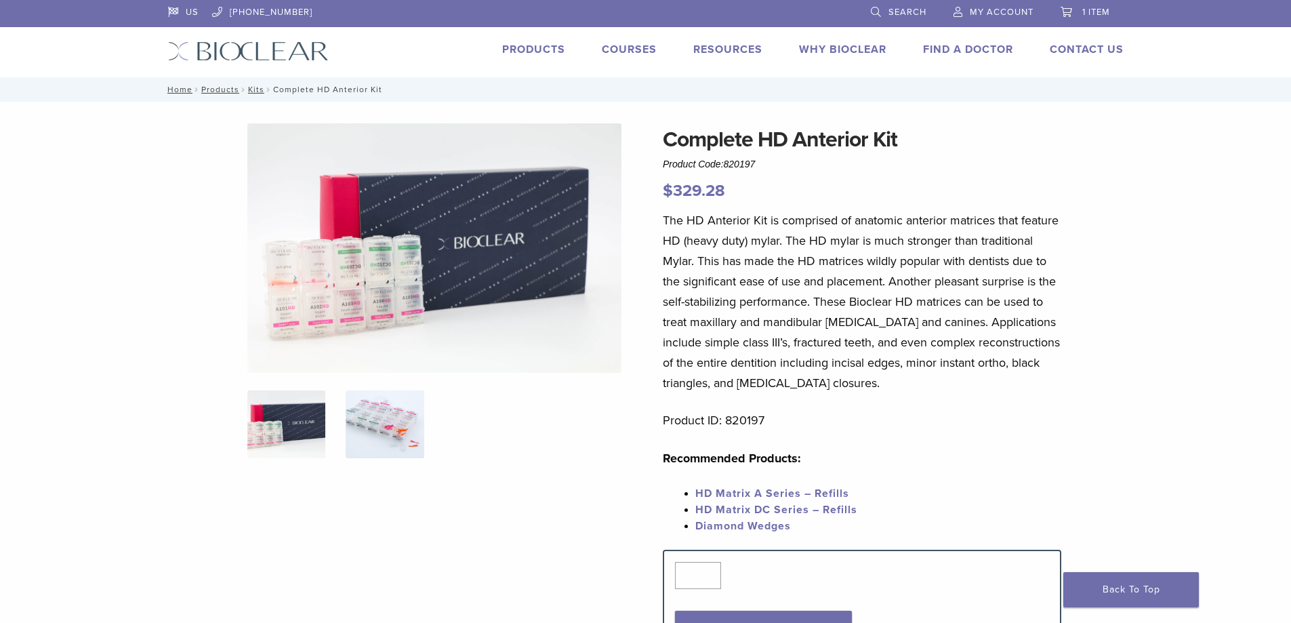
click at [395, 436] on img at bounding box center [385, 424] width 78 height 68
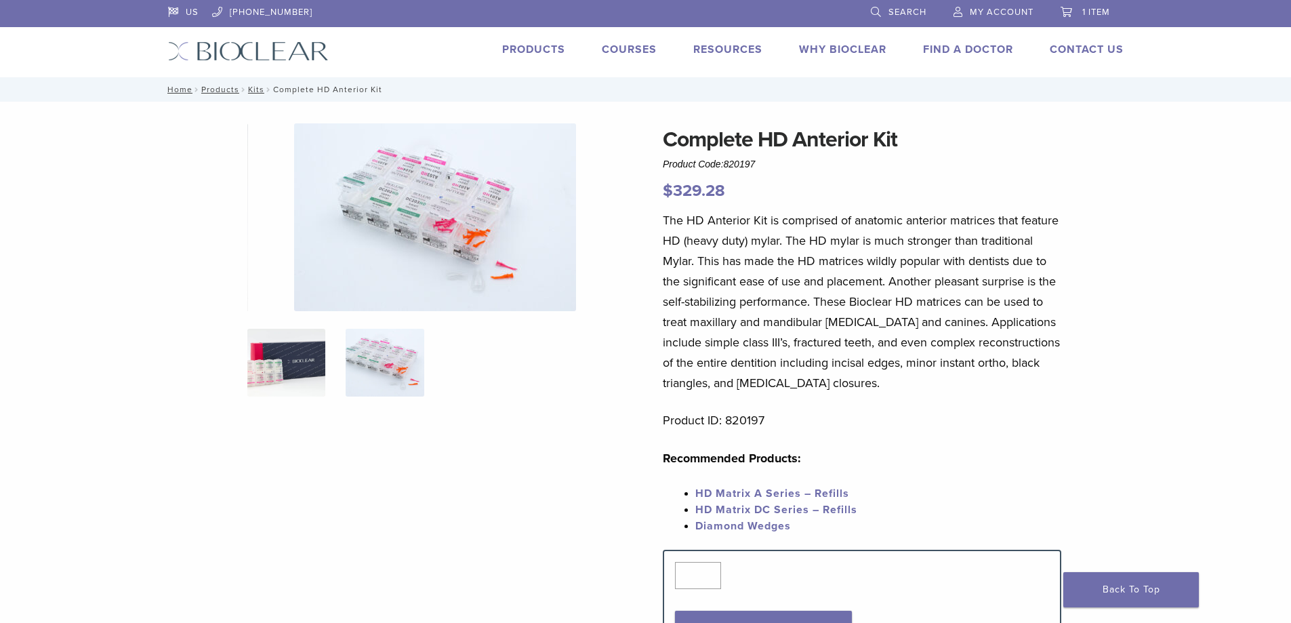
click at [292, 364] on img at bounding box center [286, 363] width 78 height 68
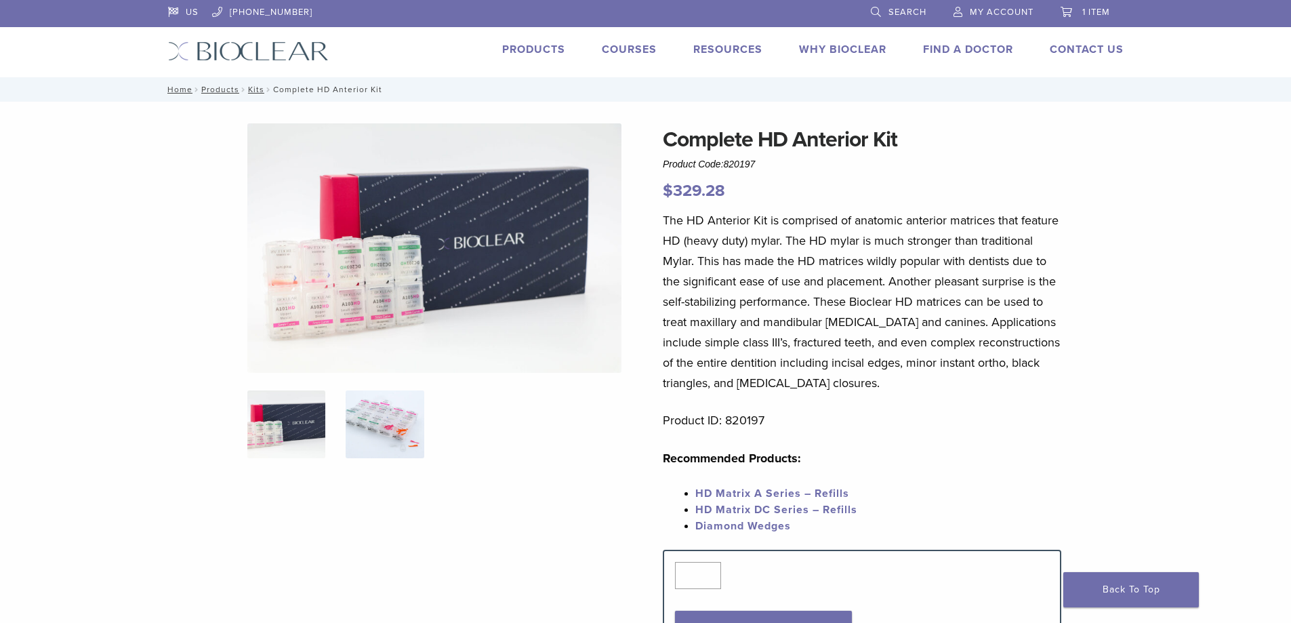
click at [395, 399] on img at bounding box center [385, 424] width 78 height 68
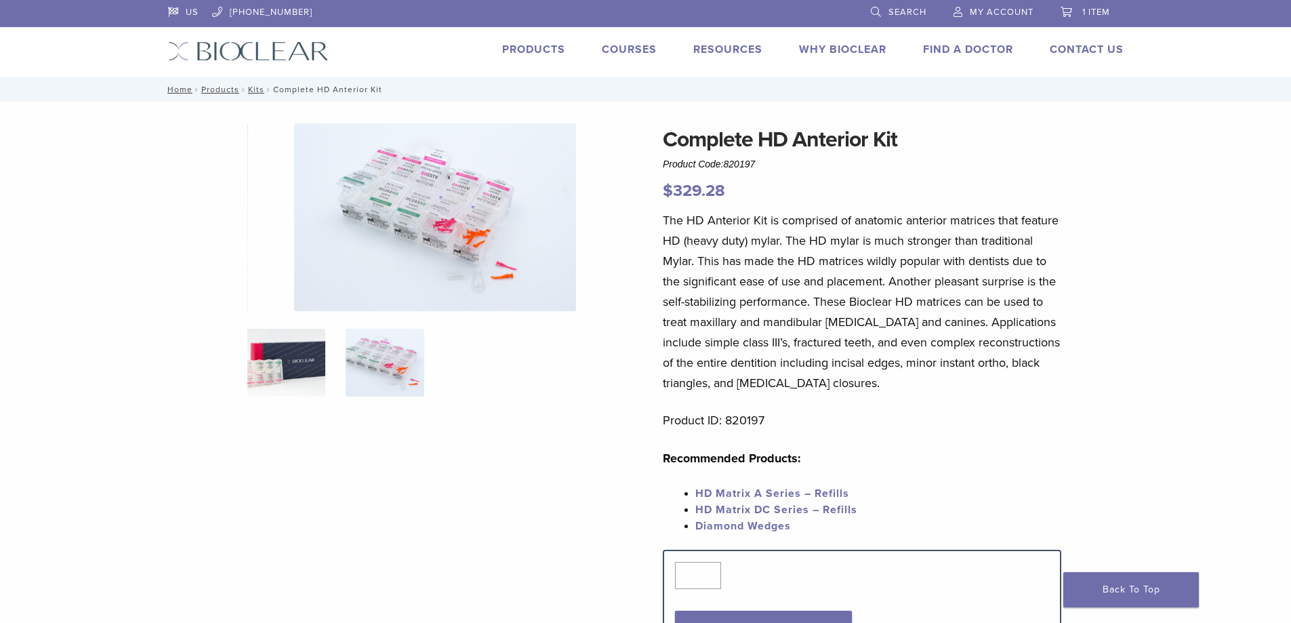
click at [299, 369] on img at bounding box center [286, 363] width 78 height 68
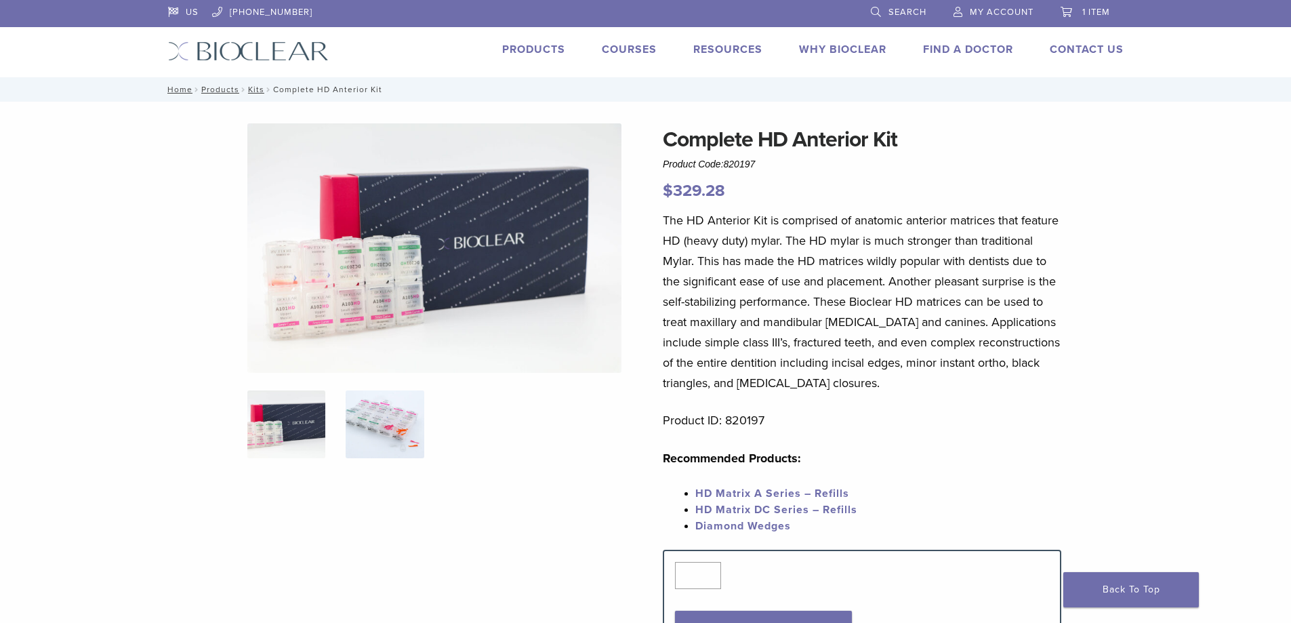
click at [371, 410] on img at bounding box center [385, 424] width 78 height 68
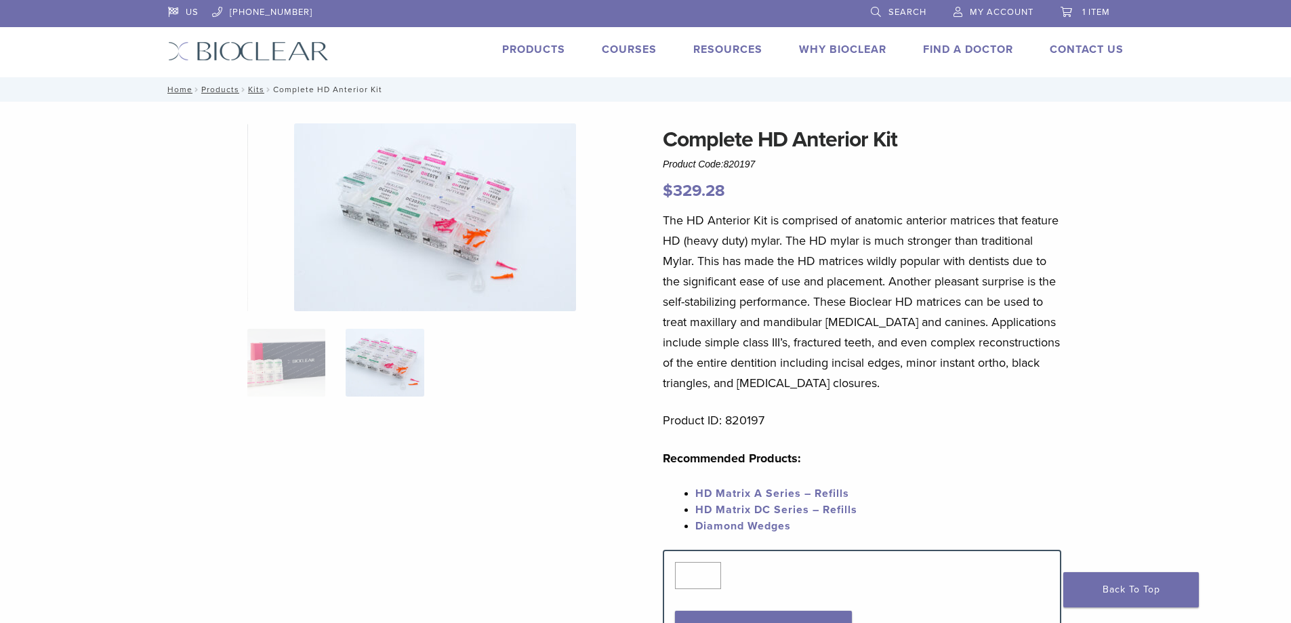
click at [431, 277] on img at bounding box center [435, 217] width 282 height 188
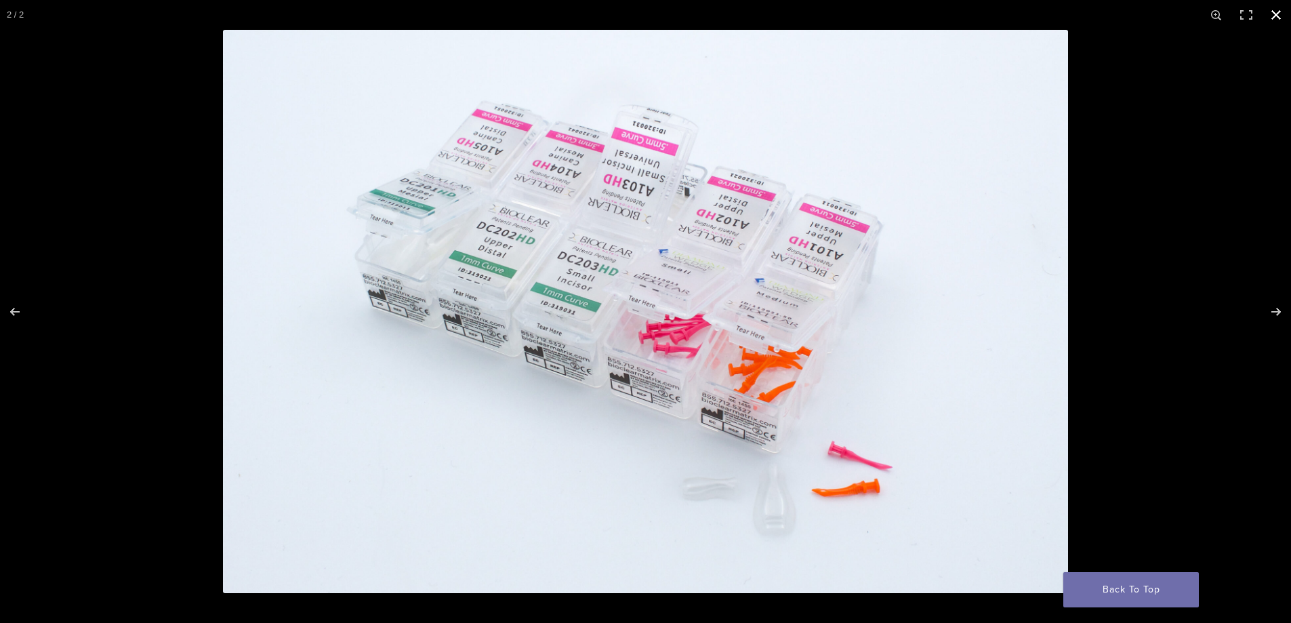
click at [1275, 16] on button "Close (Esc)" at bounding box center [1276, 15] width 30 height 30
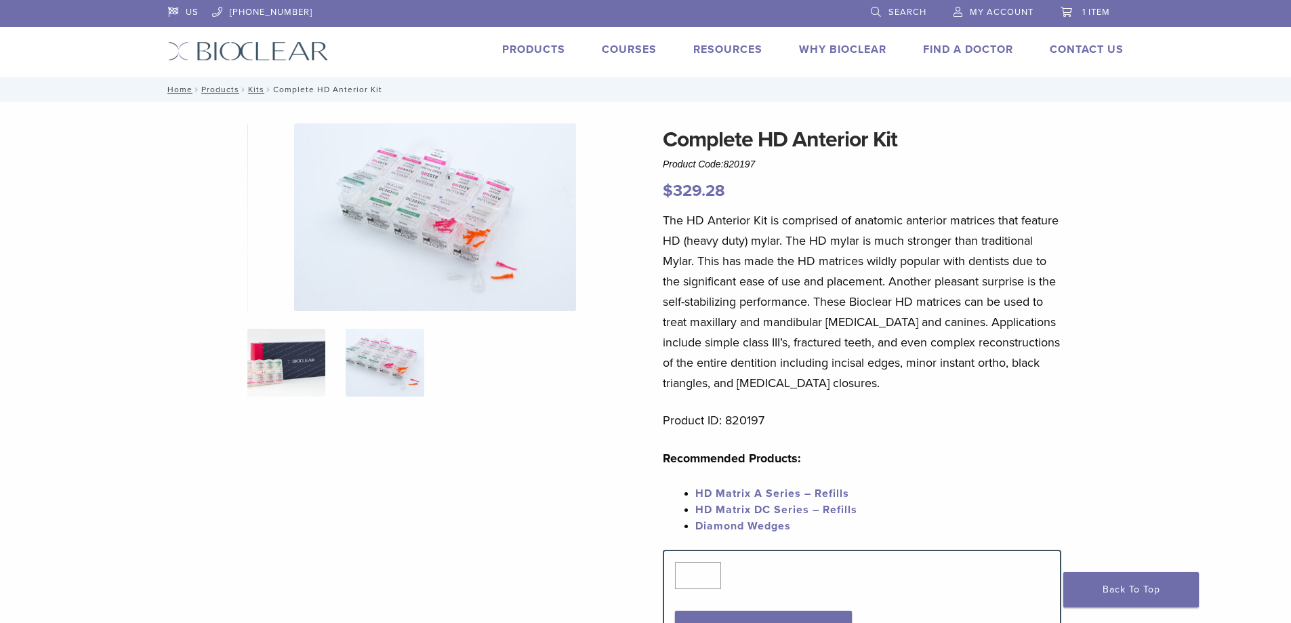
click at [314, 371] on img at bounding box center [286, 363] width 78 height 68
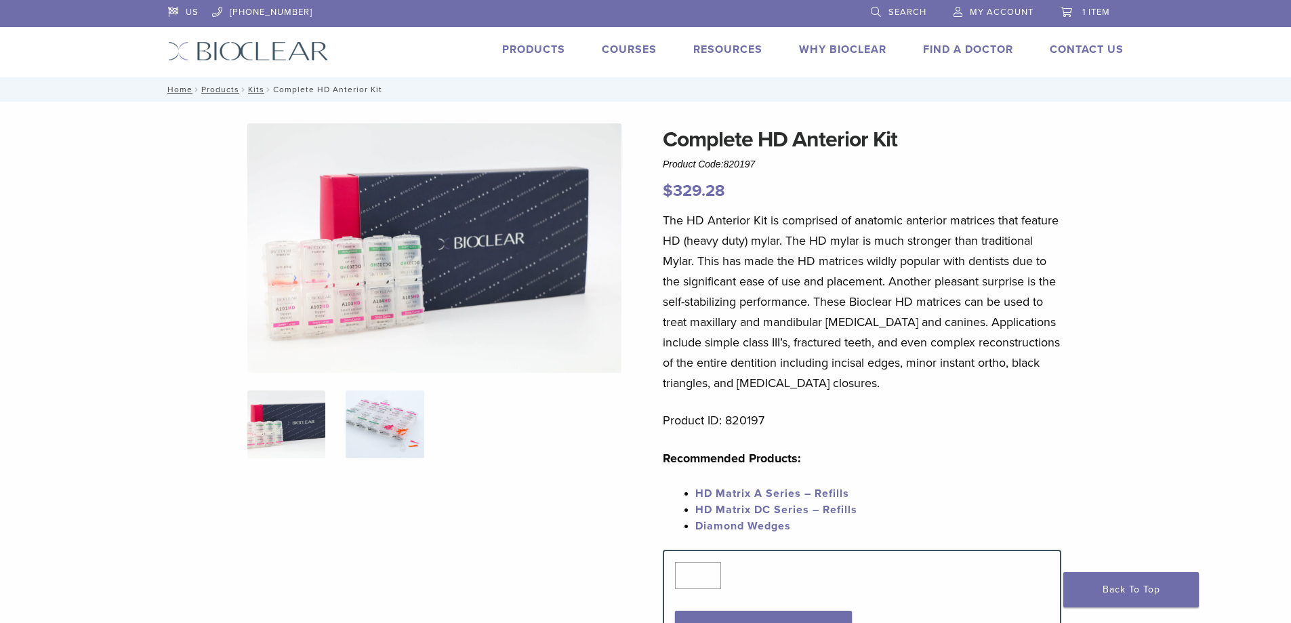
click at [398, 404] on img at bounding box center [385, 424] width 78 height 68
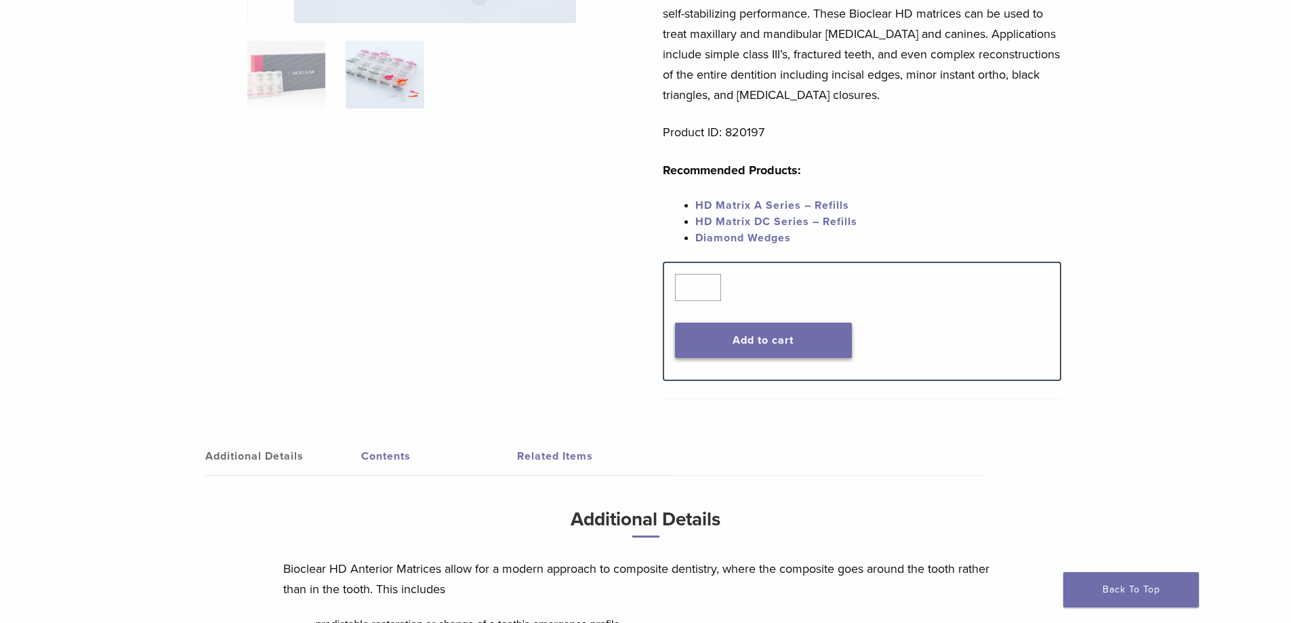
click at [816, 344] on button "Add to cart" at bounding box center [763, 340] width 177 height 35
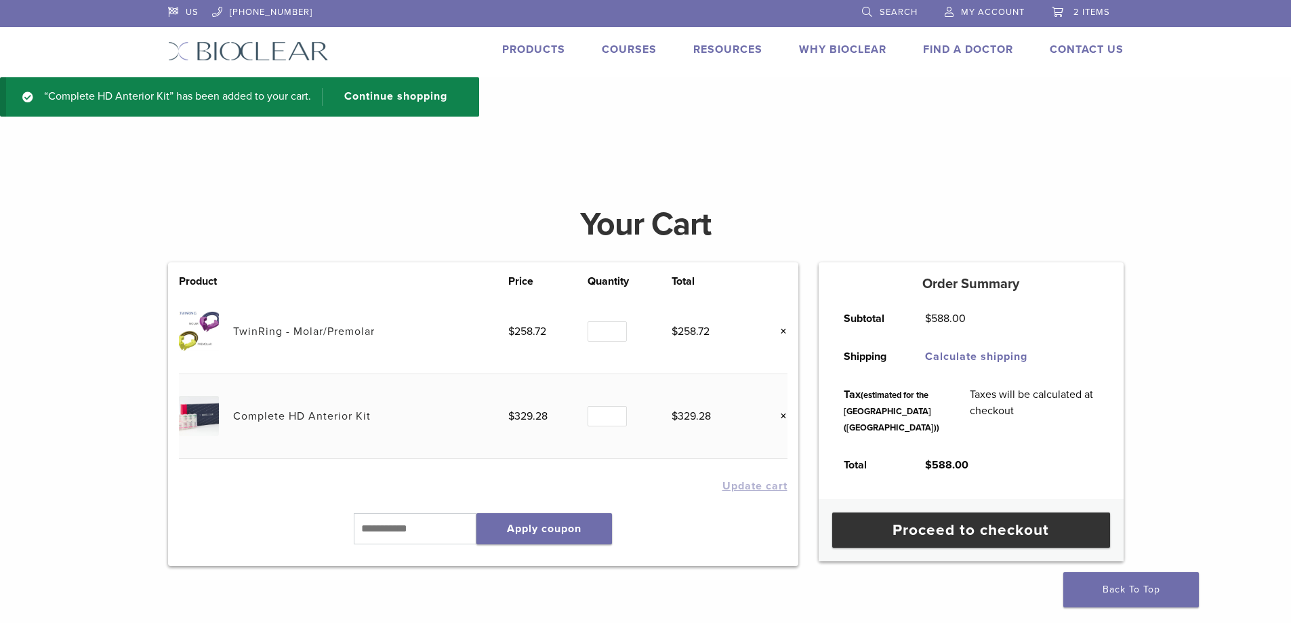
click at [554, 56] on link "Products" at bounding box center [533, 50] width 63 height 14
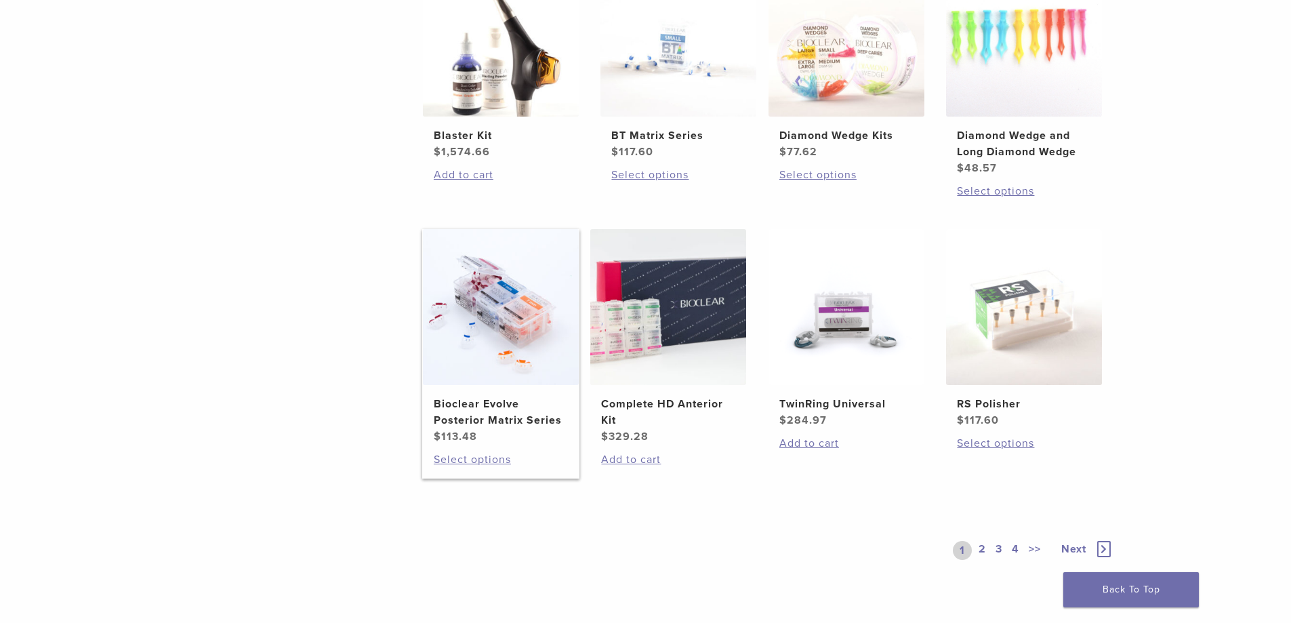
scroll to position [864, 0]
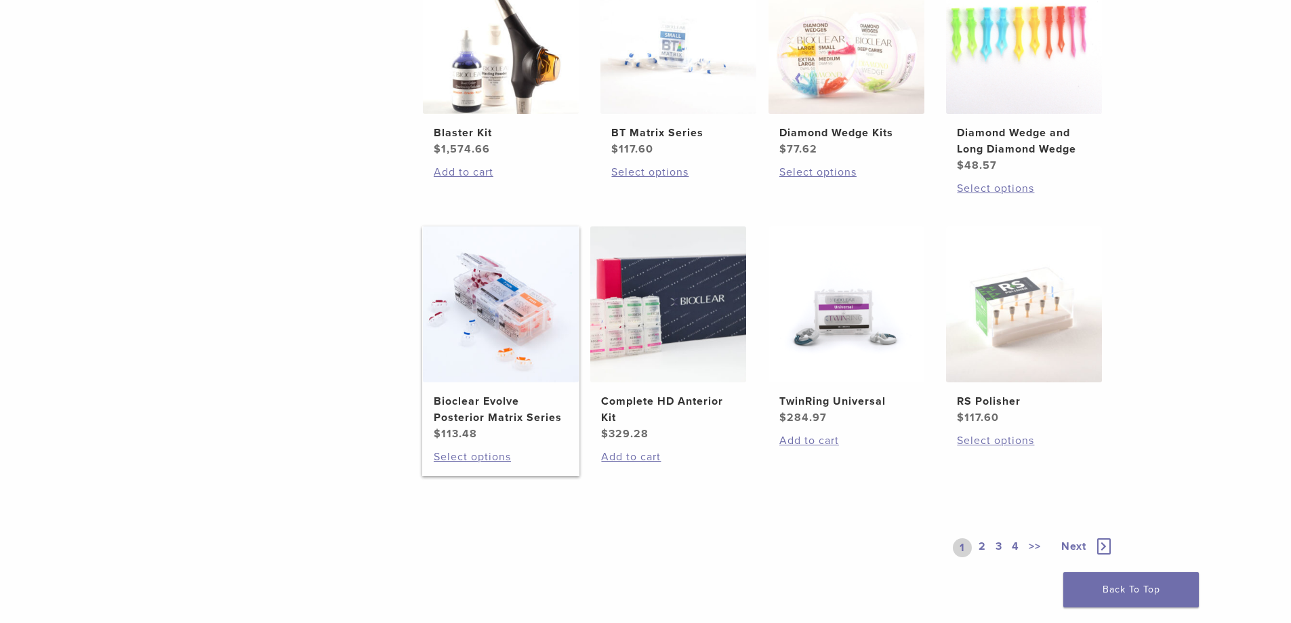
click at [470, 346] on img at bounding box center [501, 304] width 156 height 156
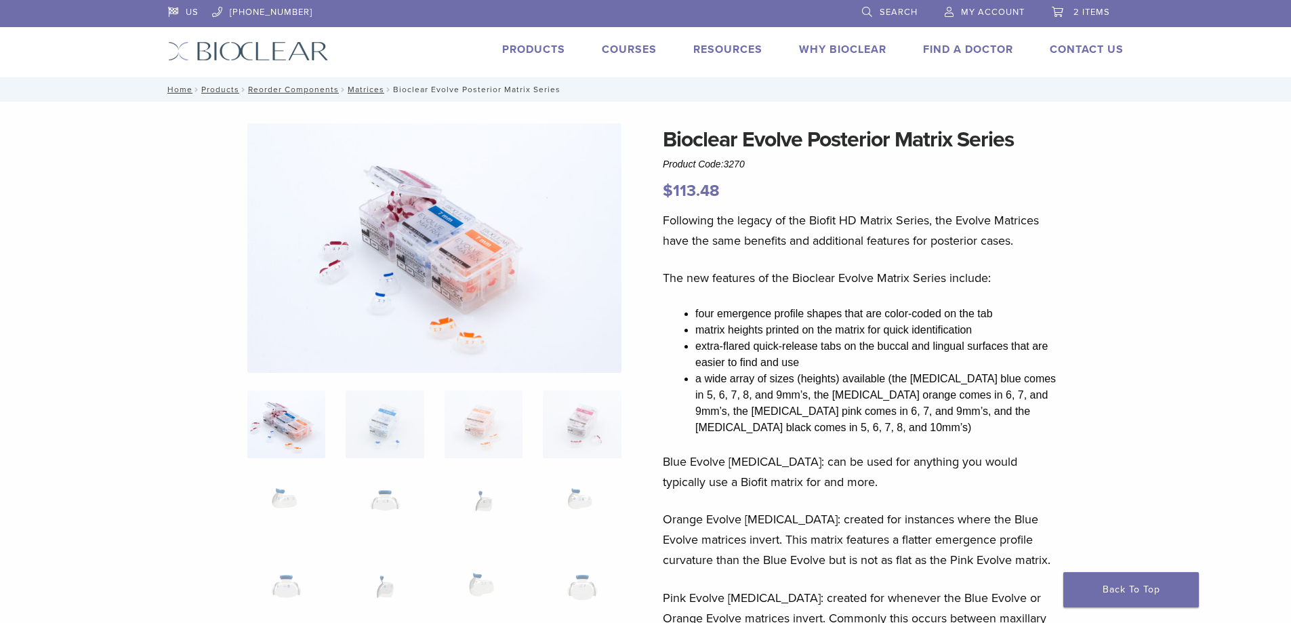
click at [310, 434] on img at bounding box center [286, 424] width 78 height 68
click at [371, 432] on img at bounding box center [385, 424] width 78 height 68
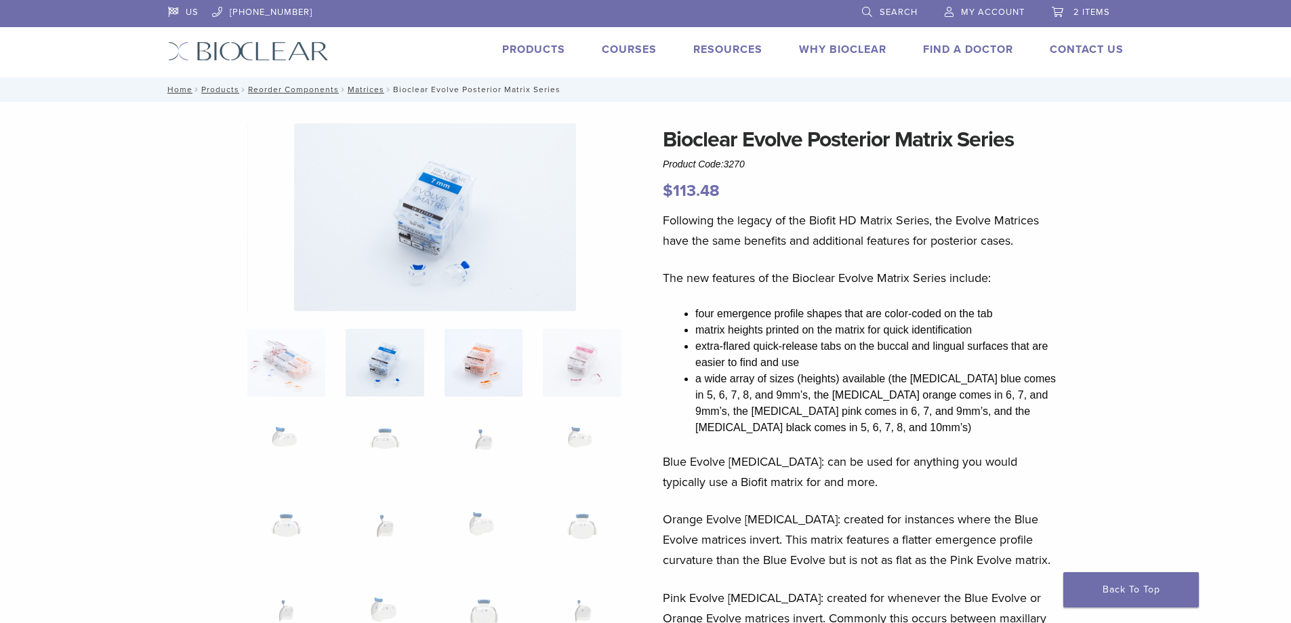
drag, startPoint x: 488, startPoint y: 385, endPoint x: 504, endPoint y: 384, distance: 15.6
click at [488, 385] on img at bounding box center [484, 363] width 78 height 68
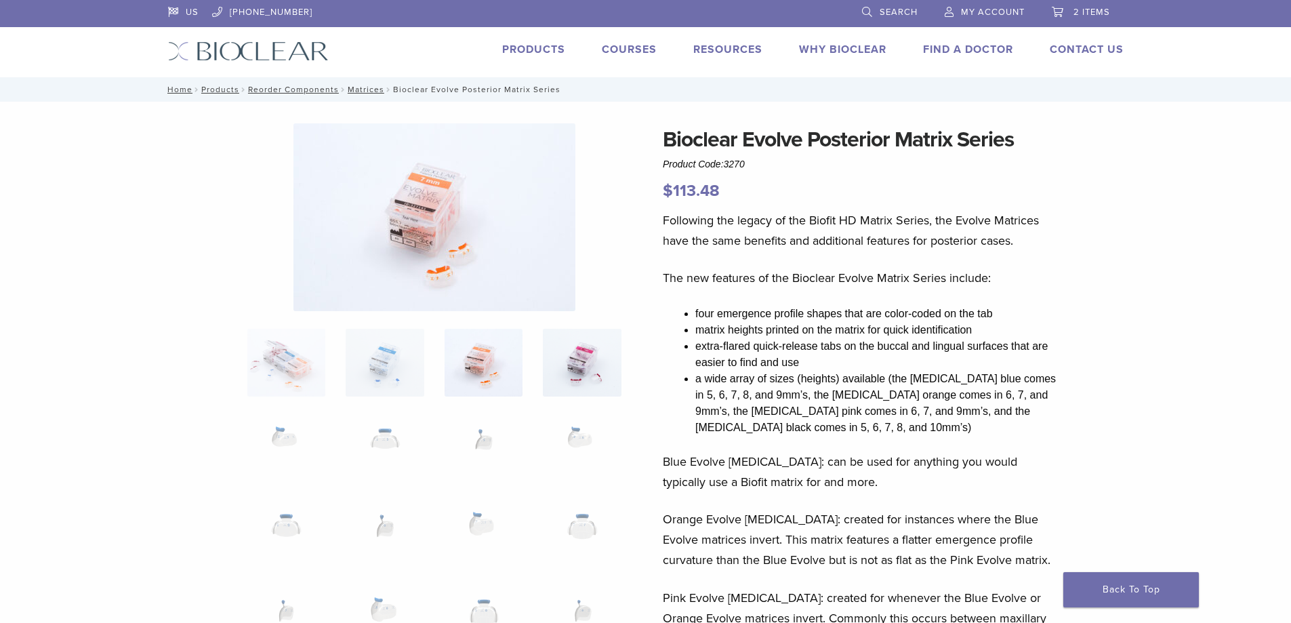
click at [563, 362] on img at bounding box center [582, 363] width 78 height 68
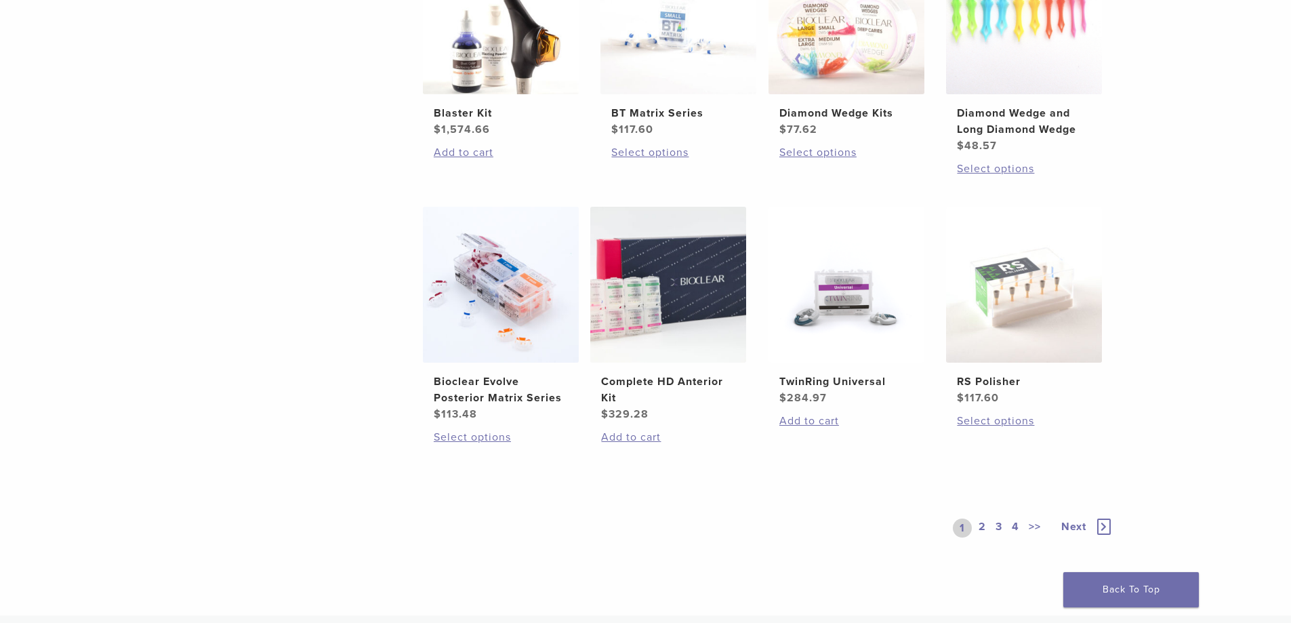
scroll to position [1020, 0]
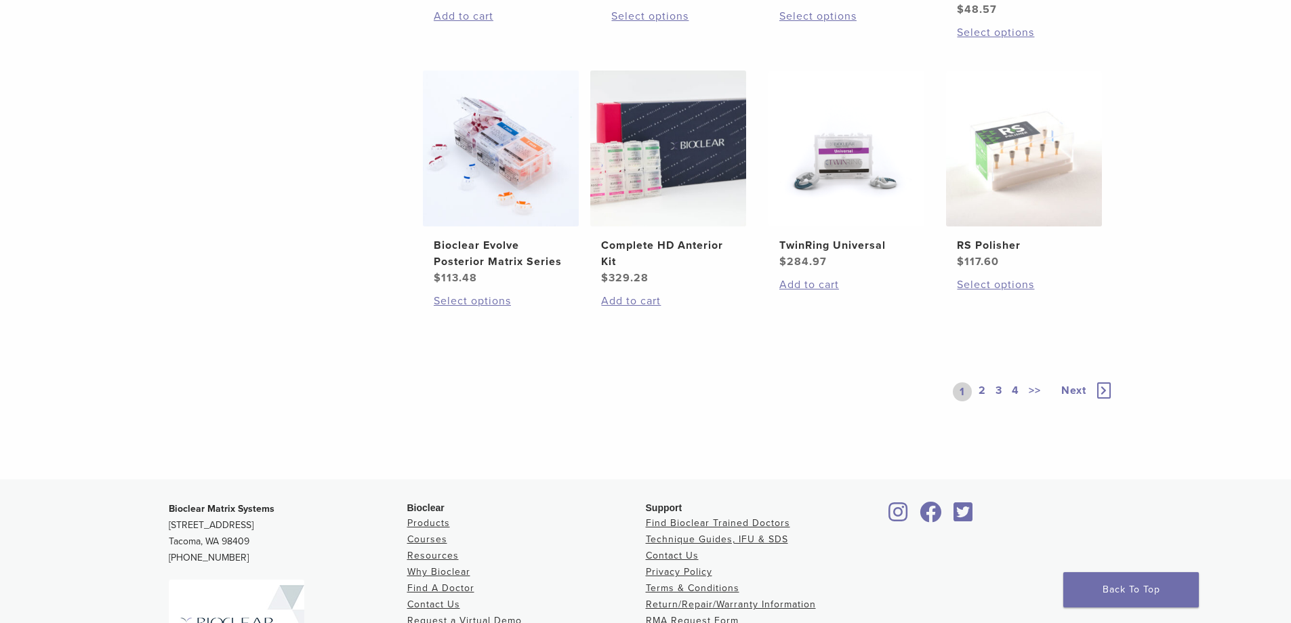
click at [984, 393] on link "2" at bounding box center [982, 391] width 13 height 19
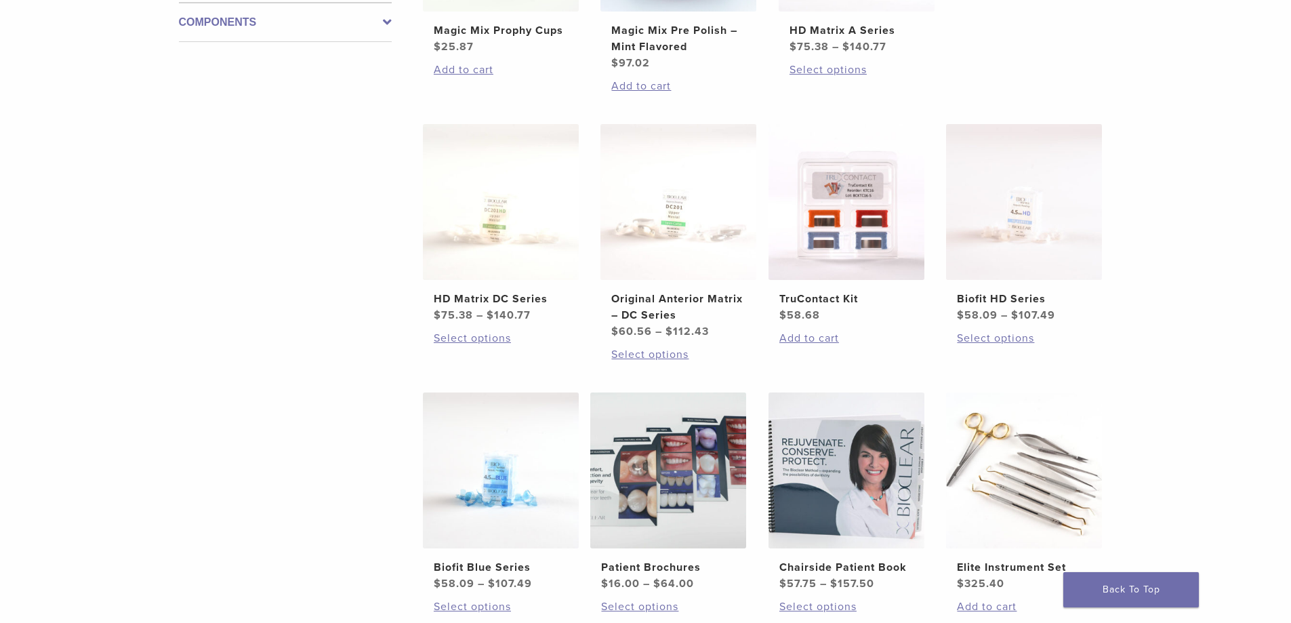
scroll to position [495, 0]
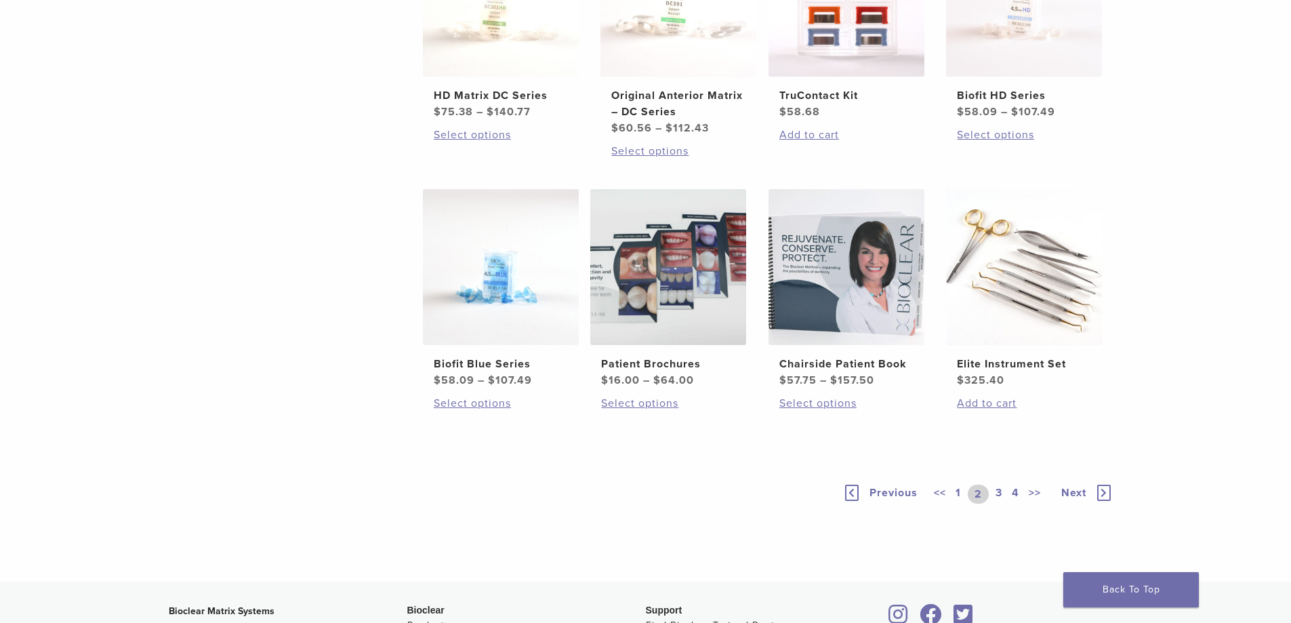
click at [1000, 494] on link "3" at bounding box center [999, 494] width 12 height 19
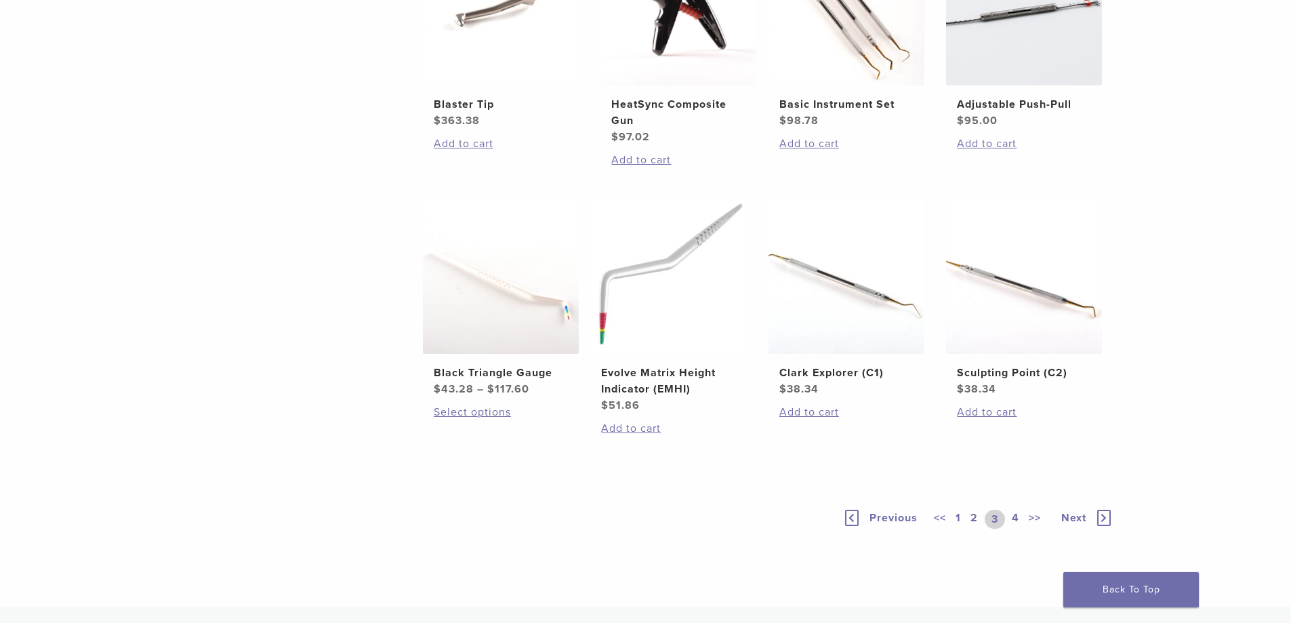
scroll to position [935, 0]
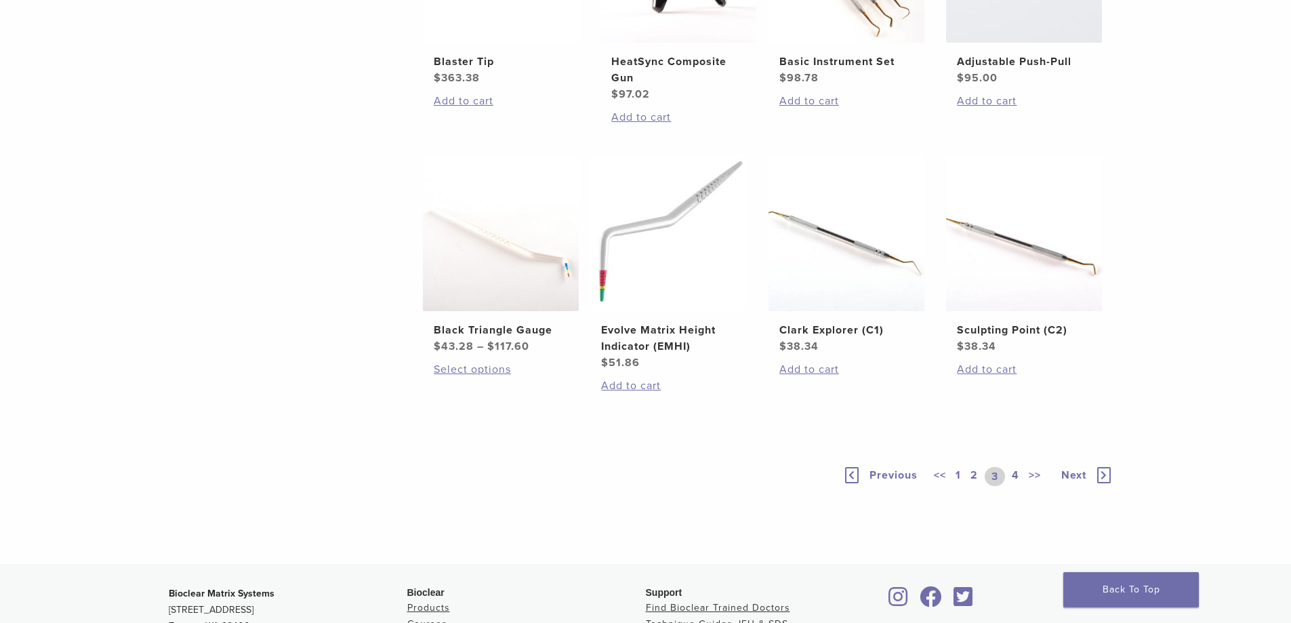
click at [1011, 480] on link "4" at bounding box center [1015, 476] width 13 height 19
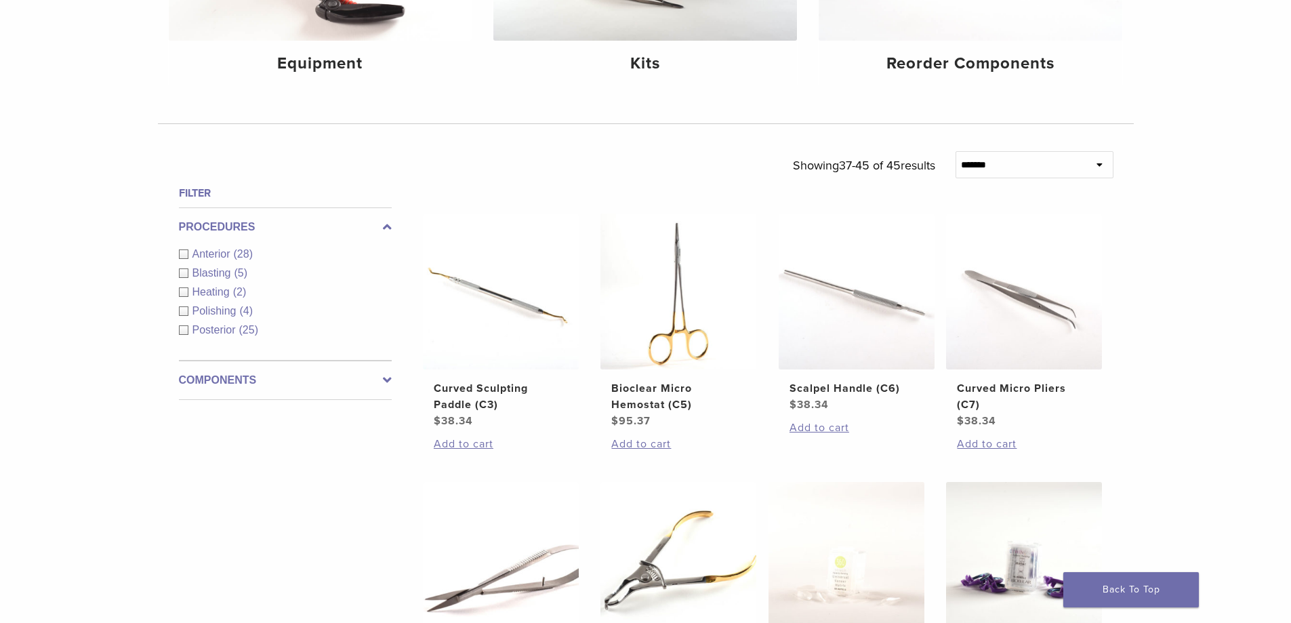
scroll to position [410, 0]
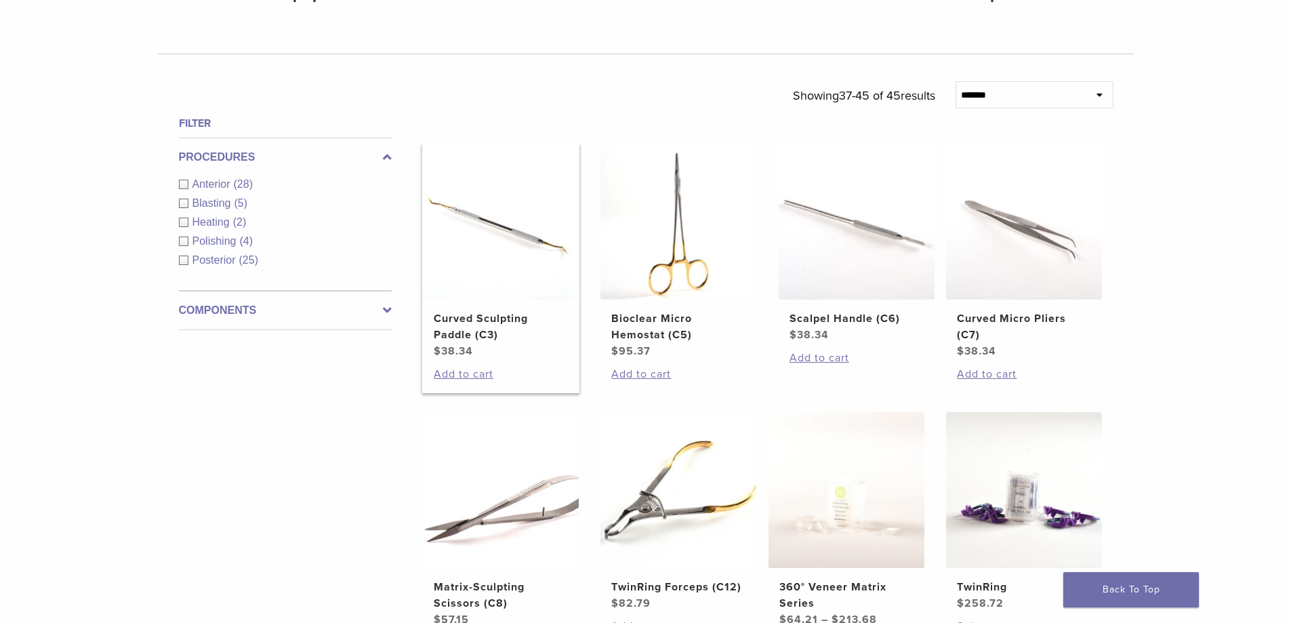
click at [479, 239] on img at bounding box center [501, 222] width 156 height 156
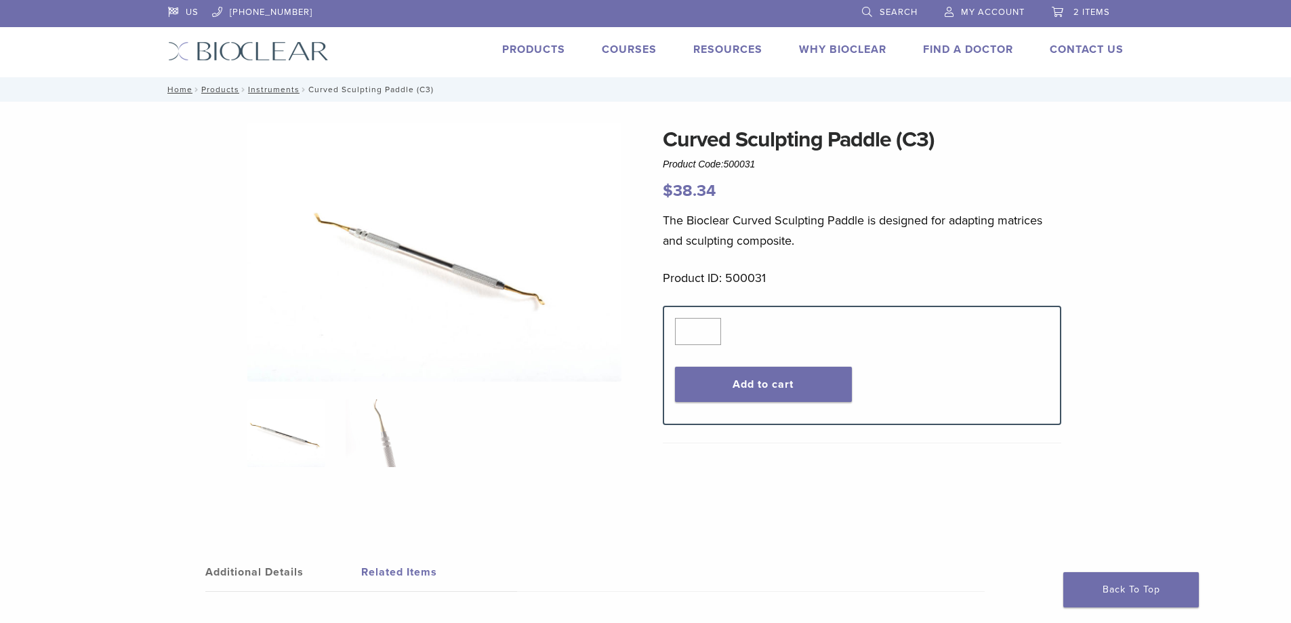
click at [494, 264] on img at bounding box center [434, 252] width 374 height 258
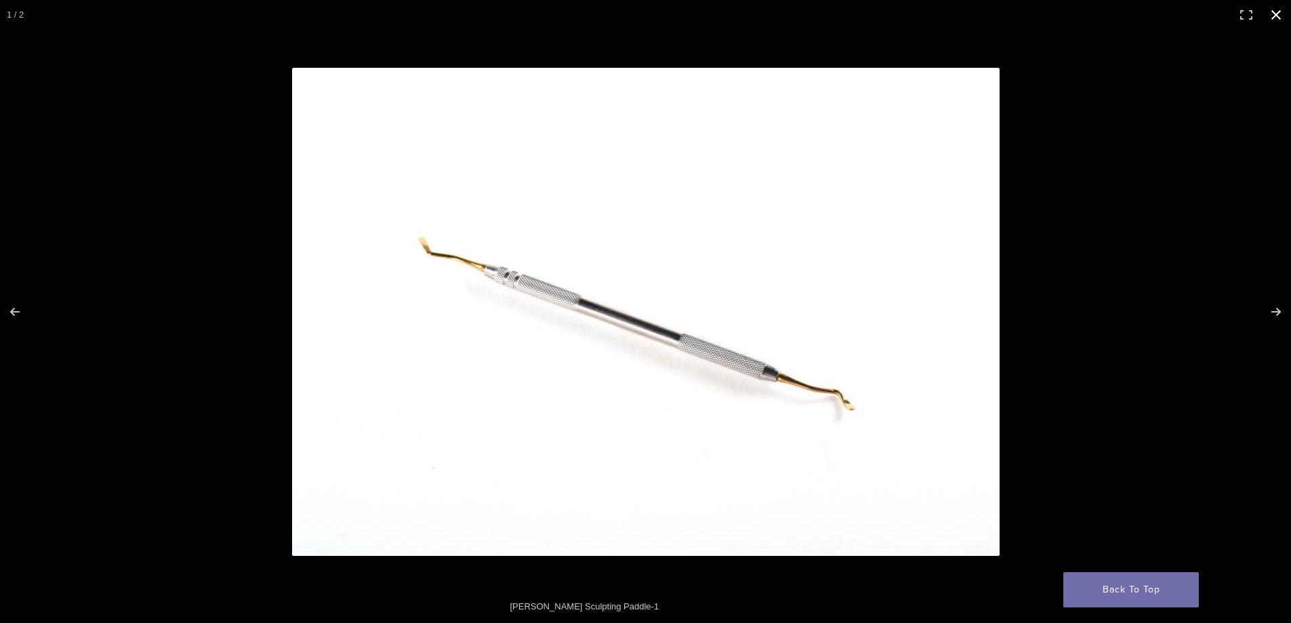
click at [1269, 205] on div "Full screen image" at bounding box center [851, 338] width 1119 height 540
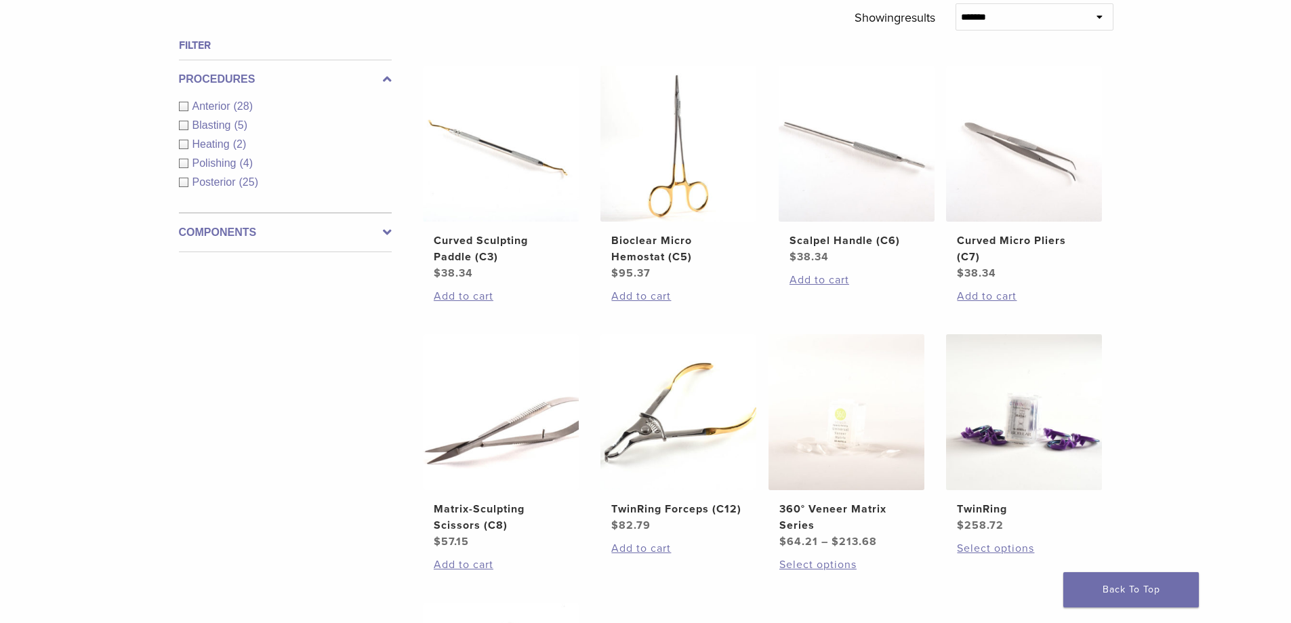
scroll to position [899, 0]
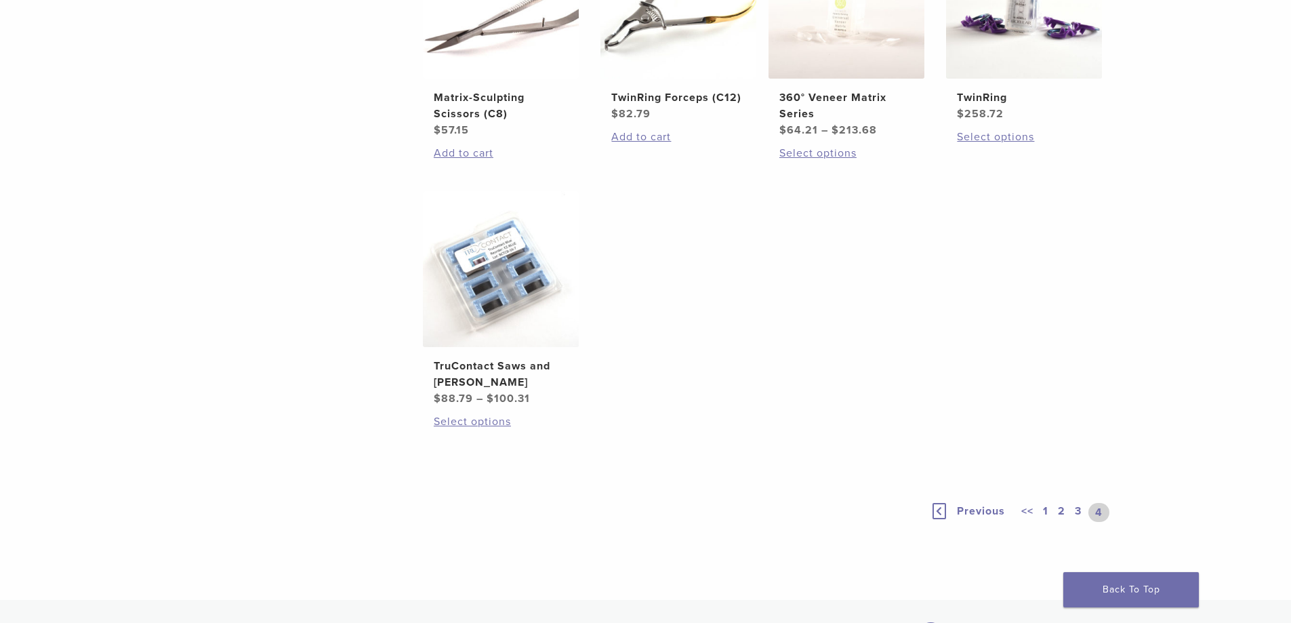
click at [1045, 509] on link "1" at bounding box center [1045, 512] width 11 height 19
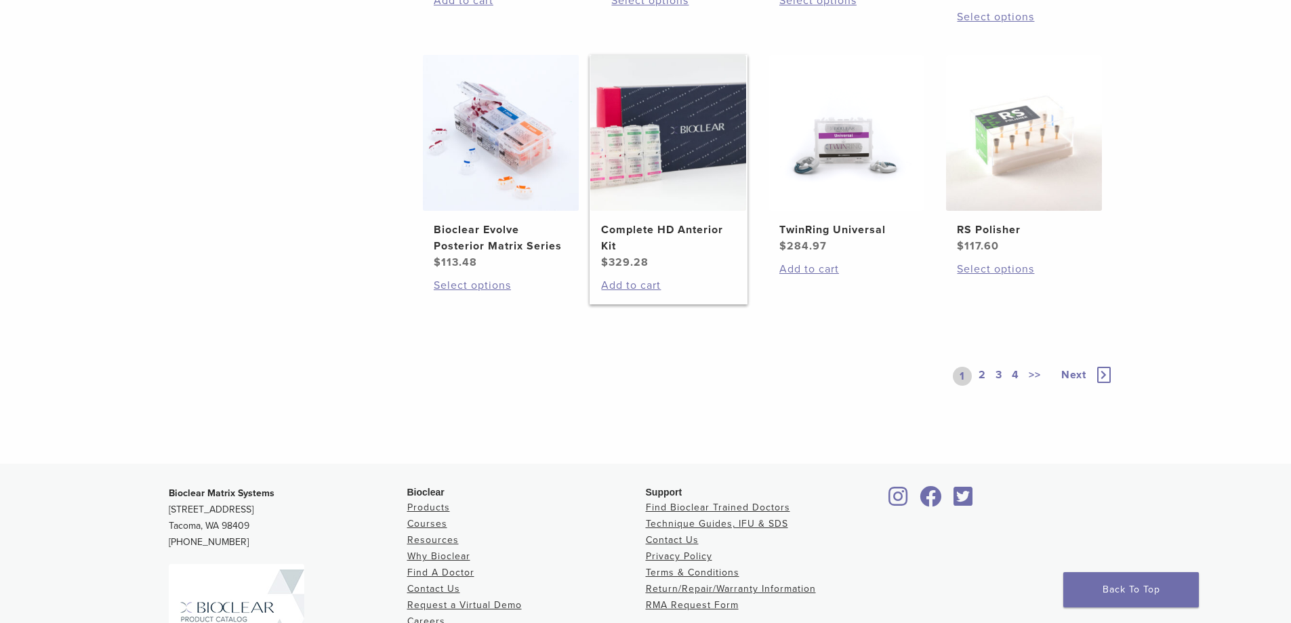
scroll to position [898, 0]
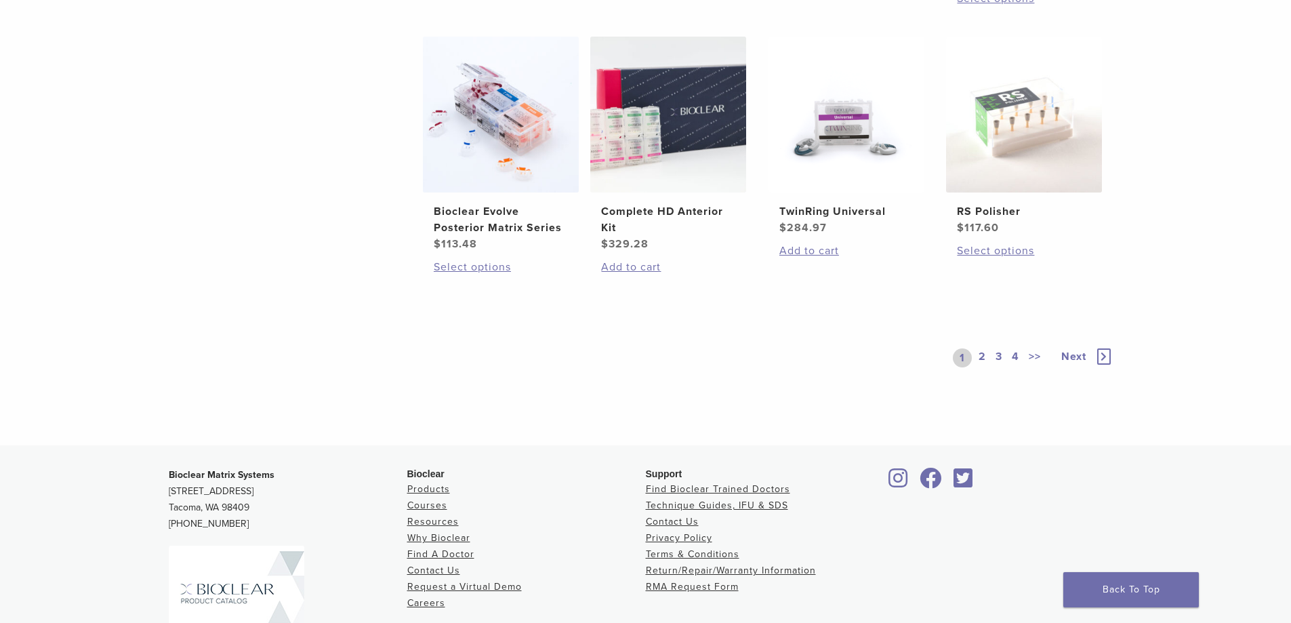
click at [978, 367] on link "2" at bounding box center [982, 357] width 13 height 19
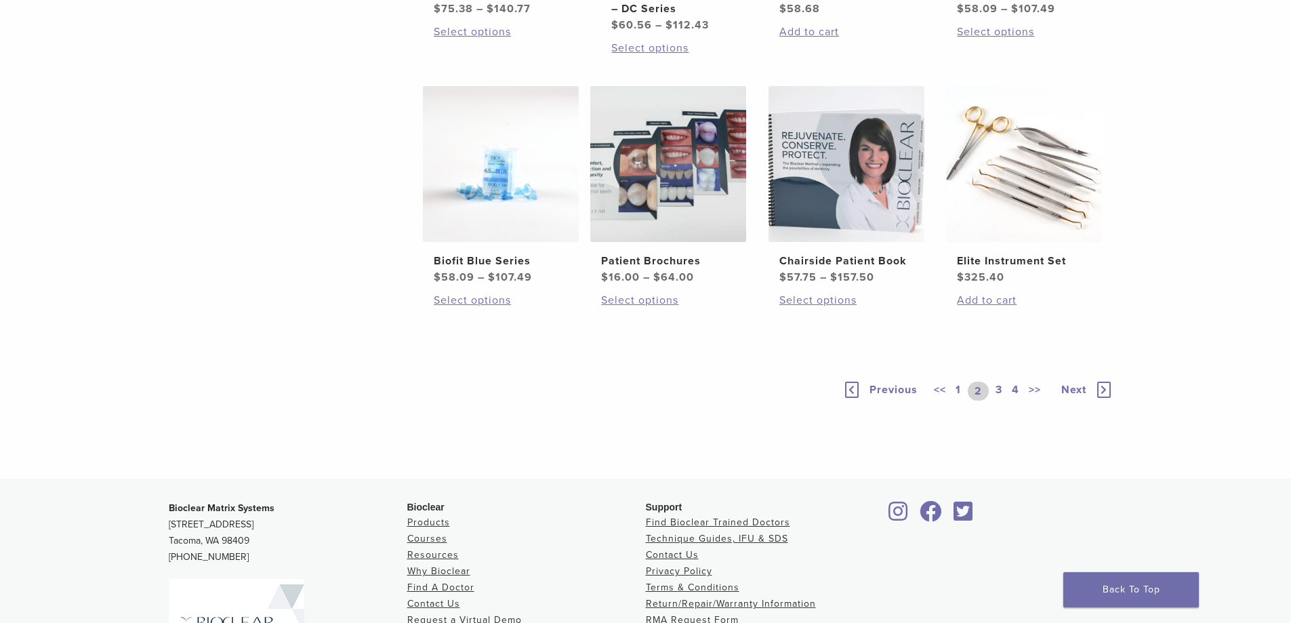
scroll to position [847, 0]
click at [1006, 243] on img at bounding box center [1024, 165] width 156 height 156
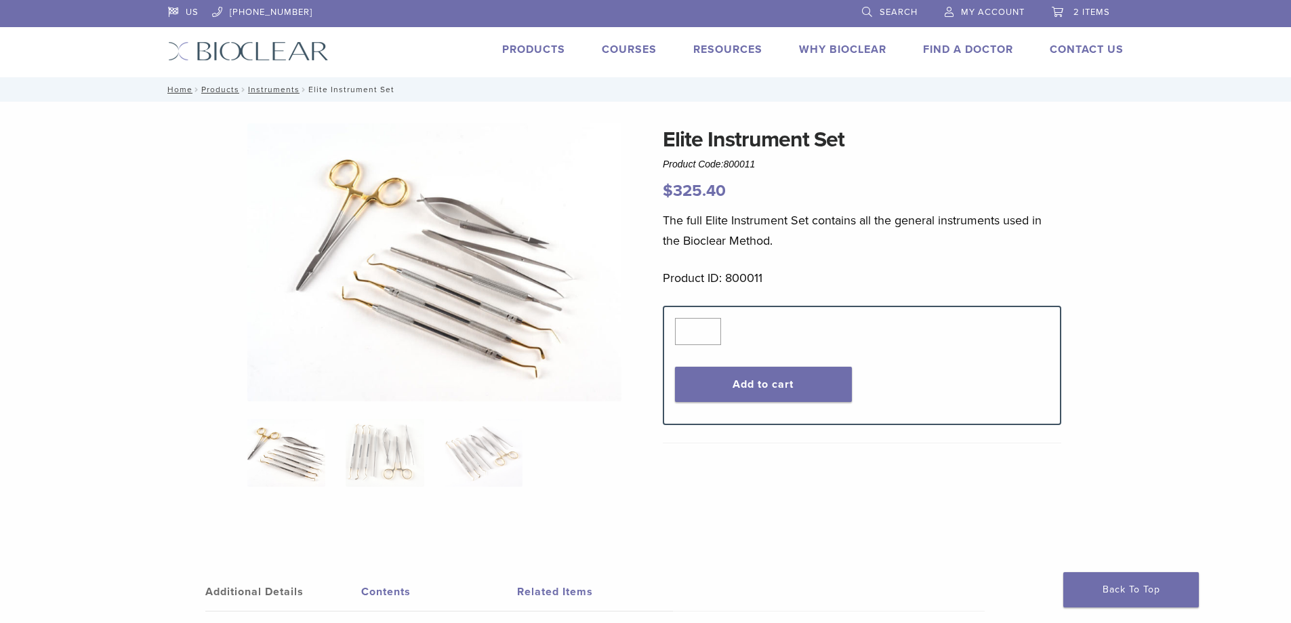
click at [410, 322] on img at bounding box center [434, 262] width 374 height 278
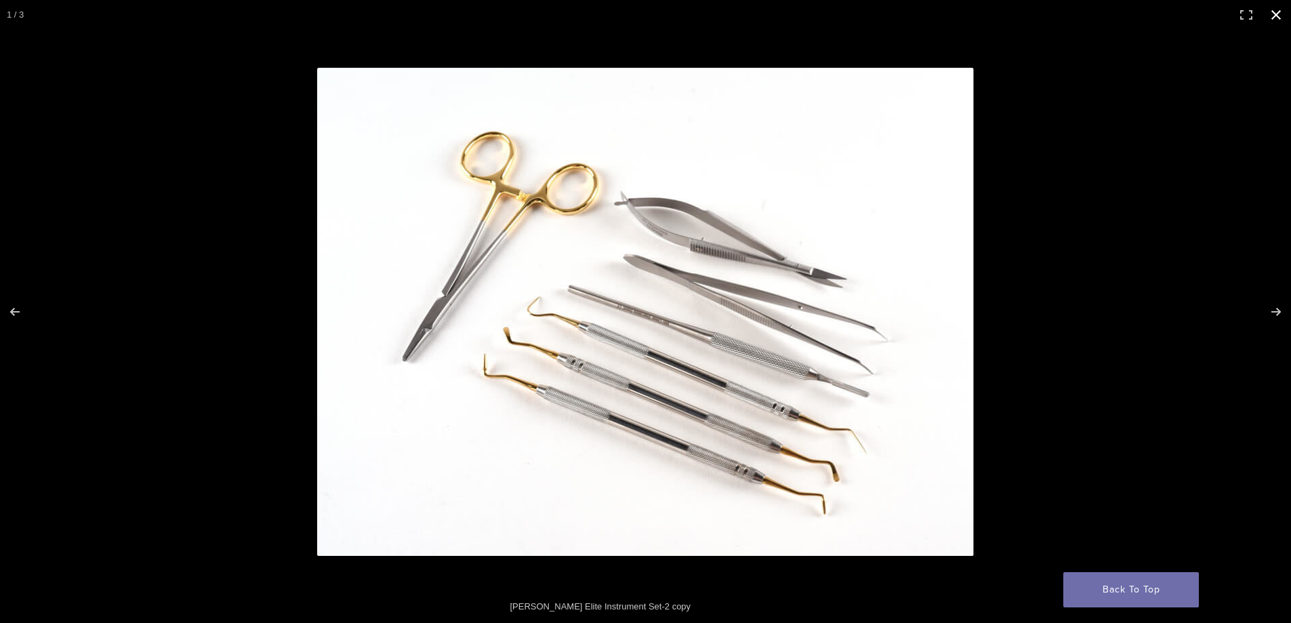
click at [1275, 20] on button "Close (Esc)" at bounding box center [1276, 15] width 30 height 30
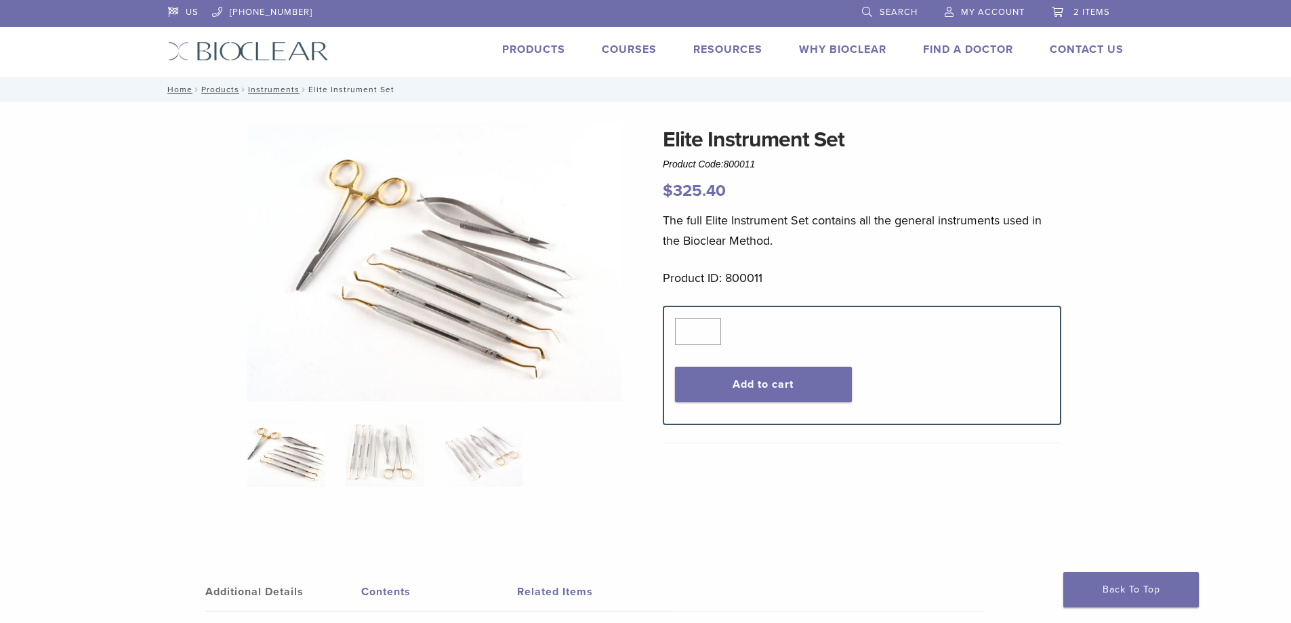
click at [1069, 16] on link "2 items" at bounding box center [1081, 10] width 58 height 20
click at [1095, 7] on span "2 items" at bounding box center [1092, 12] width 37 height 11
click at [1101, 15] on span "2 items" at bounding box center [1092, 12] width 37 height 11
click at [1080, 12] on span "2 items" at bounding box center [1092, 12] width 37 height 11
click at [1095, 3] on link "2 items" at bounding box center [1081, 10] width 58 height 20
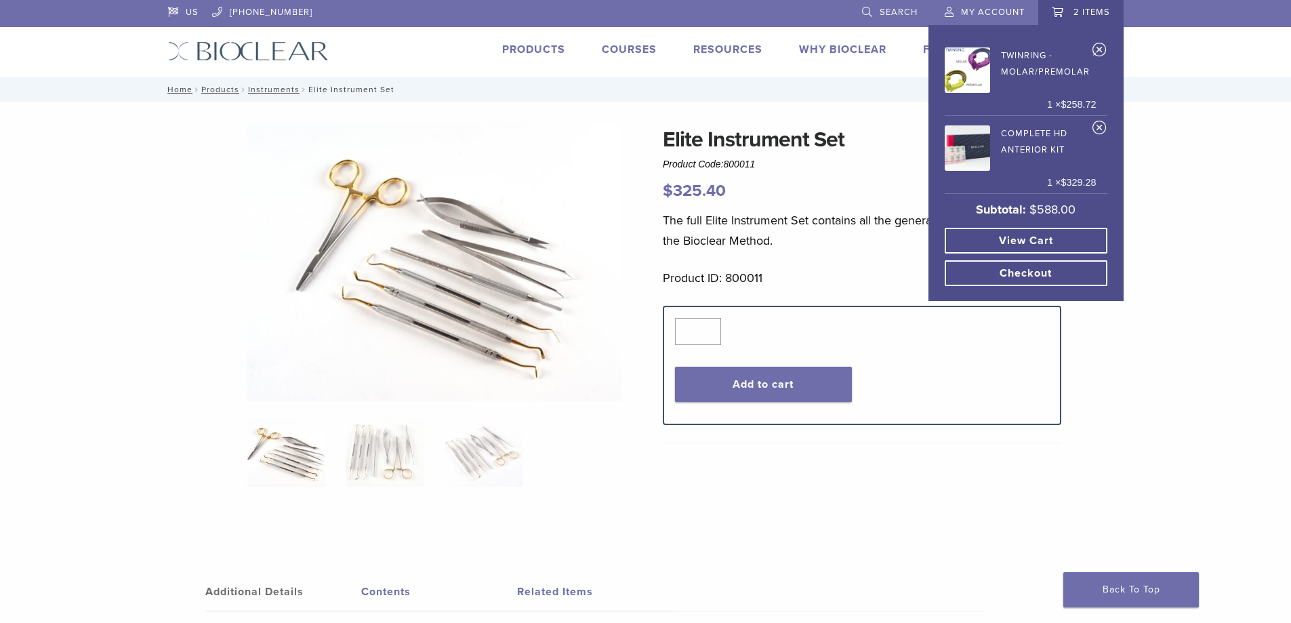
click at [1102, 48] on link "×" at bounding box center [1100, 52] width 14 height 20
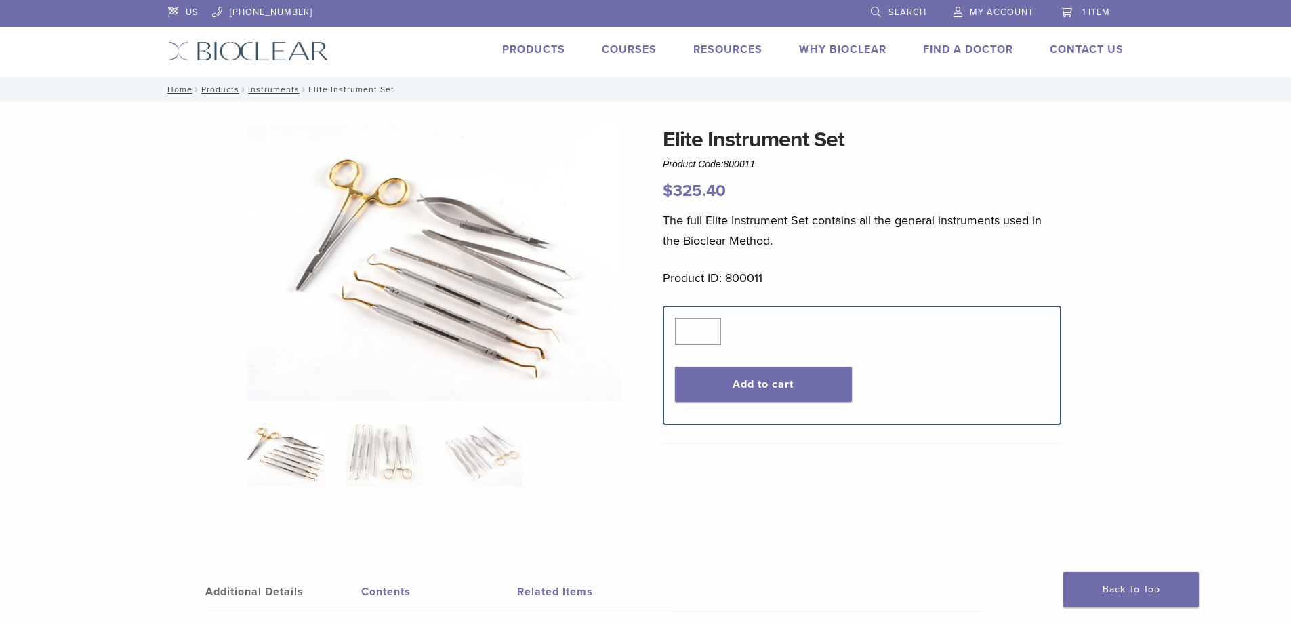
click at [1098, 9] on span "1 item" at bounding box center [1096, 12] width 28 height 11
click at [540, 57] on li "Products" at bounding box center [533, 49] width 63 height 16
click at [540, 50] on link "Products" at bounding box center [533, 50] width 63 height 14
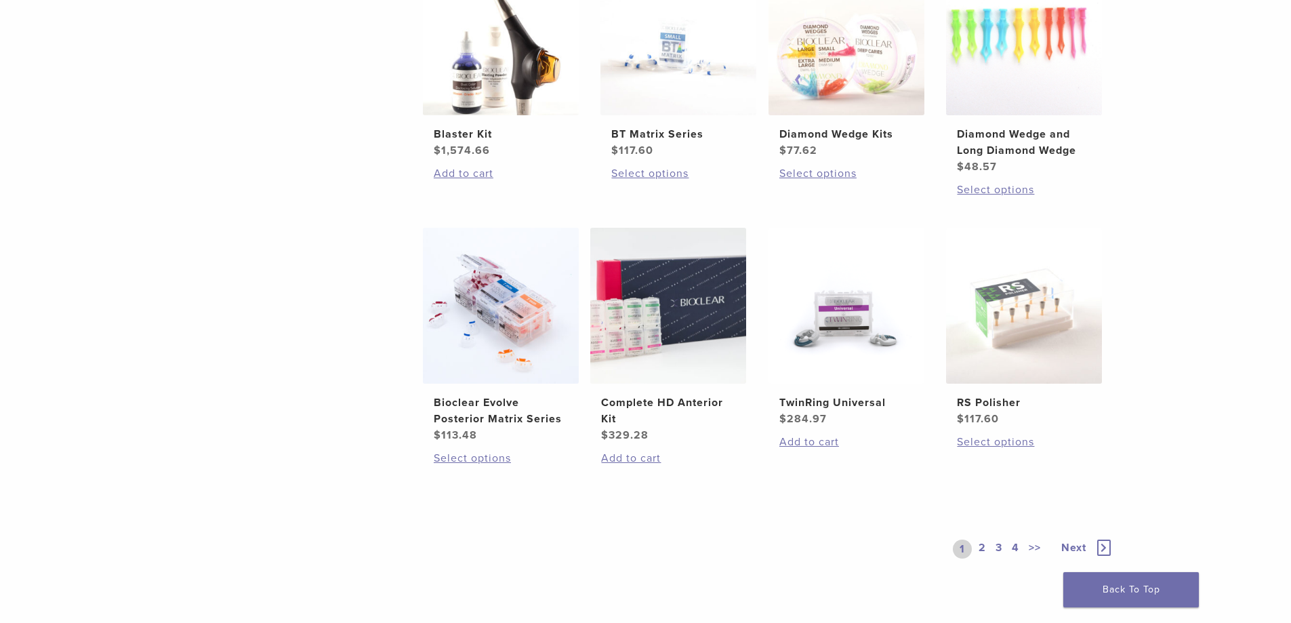
scroll to position [861, 0]
click at [986, 556] on link "2" at bounding box center [982, 550] width 13 height 19
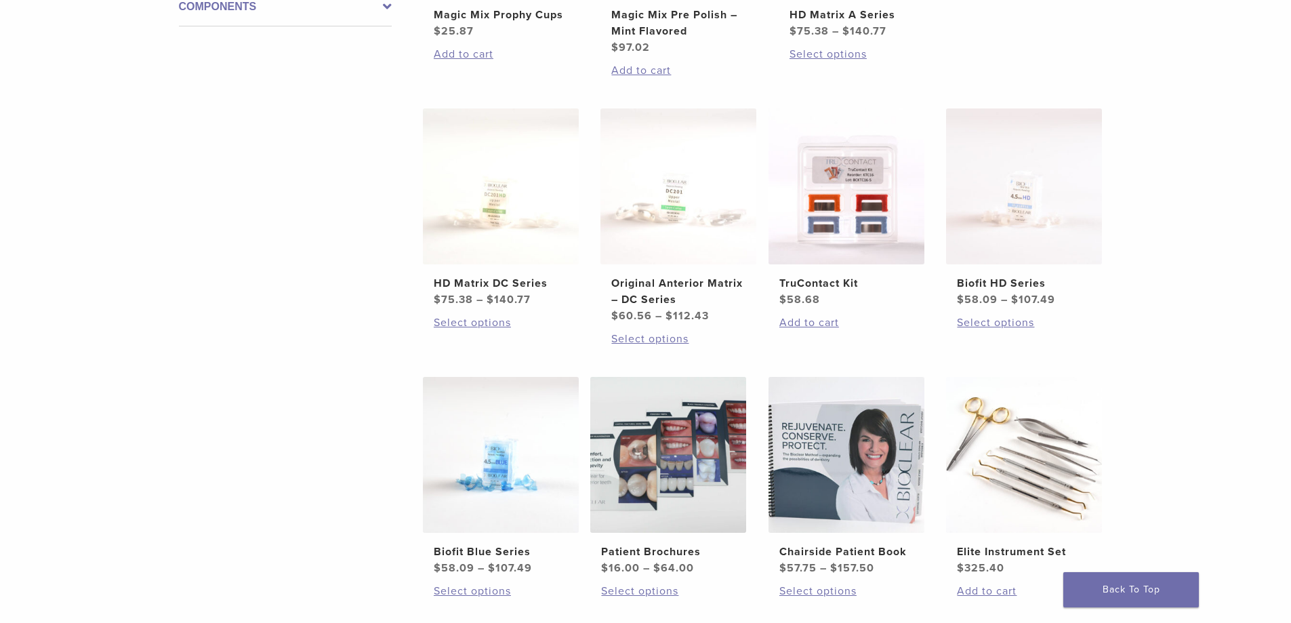
scroll to position [845, 0]
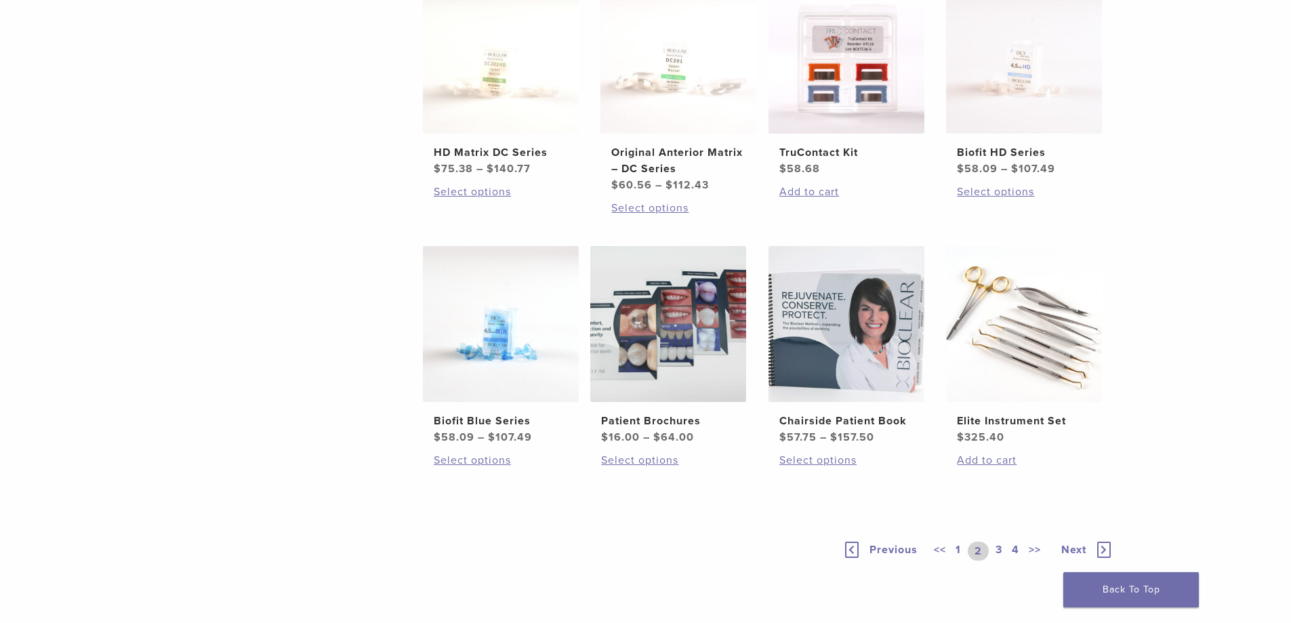
click at [998, 553] on link "3" at bounding box center [999, 551] width 12 height 19
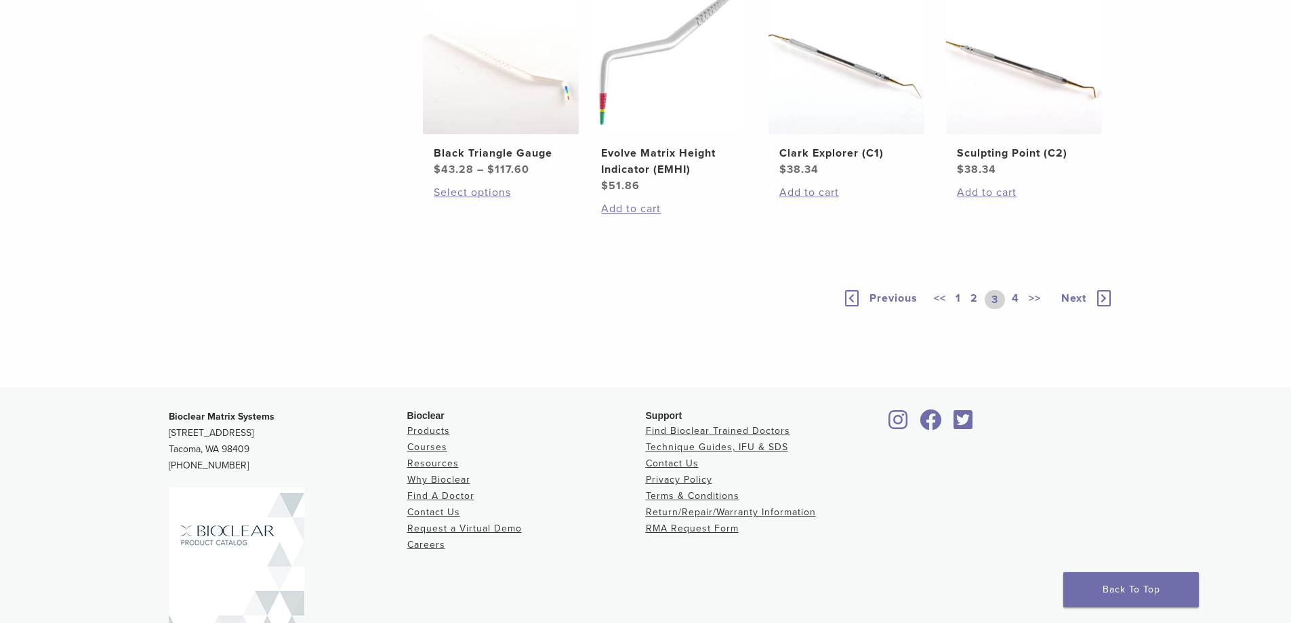
scroll to position [1014, 0]
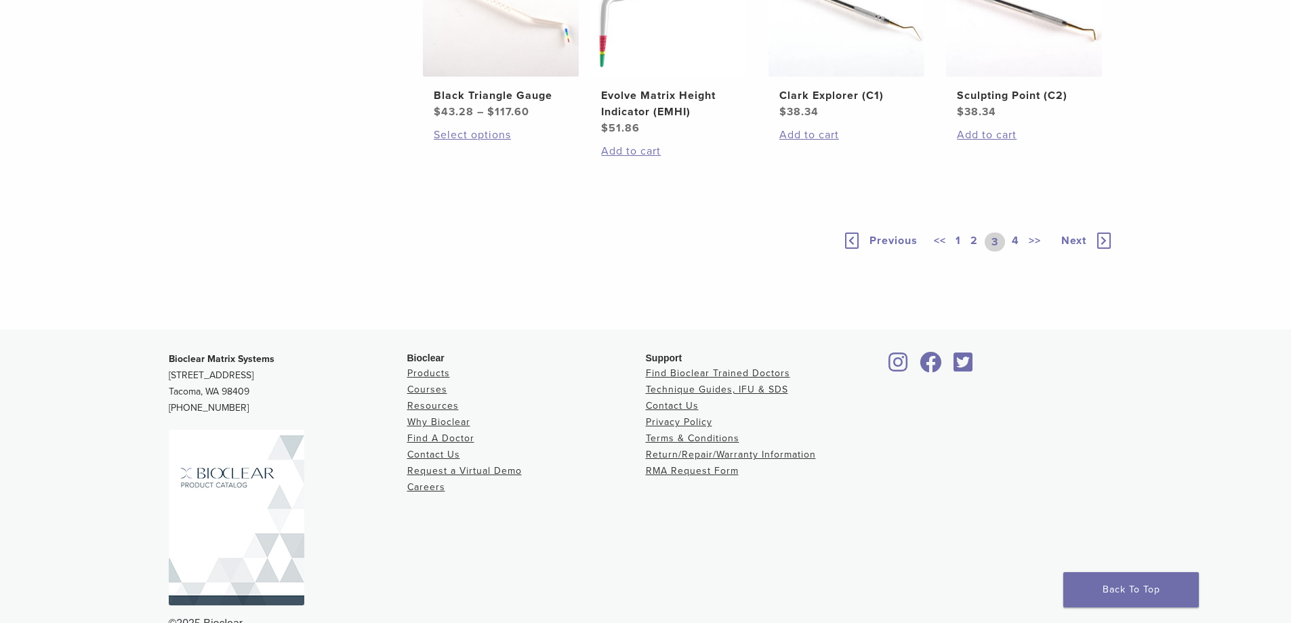
click at [1017, 251] on link "4" at bounding box center [1015, 241] width 13 height 19
